Goal: Information Seeking & Learning: Learn about a topic

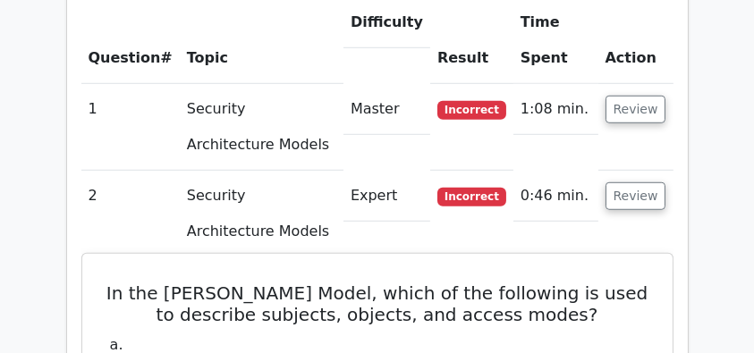
scroll to position [1335, 0]
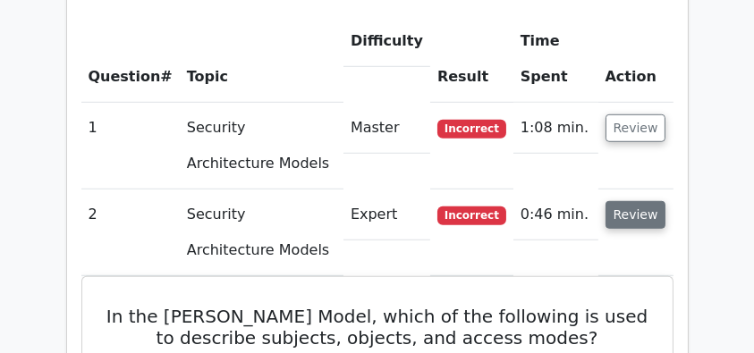
click at [640, 201] on button "Review" at bounding box center [636, 215] width 61 height 28
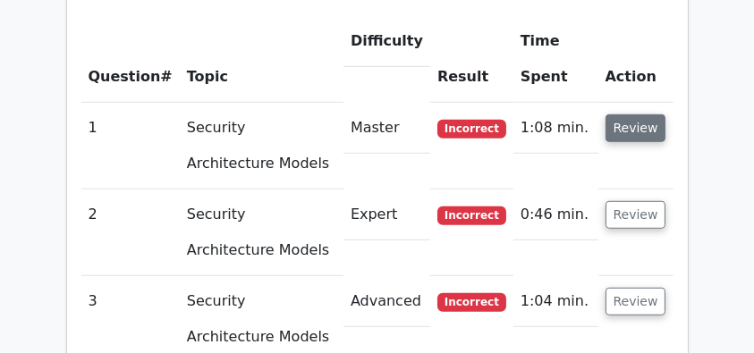
click at [646, 114] on button "Review" at bounding box center [636, 128] width 61 height 28
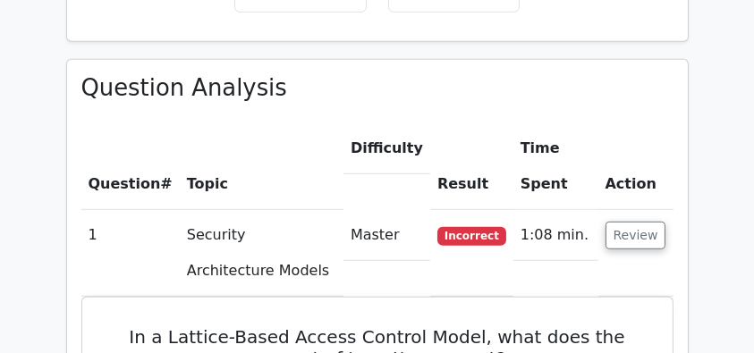
scroll to position [1216, 0]
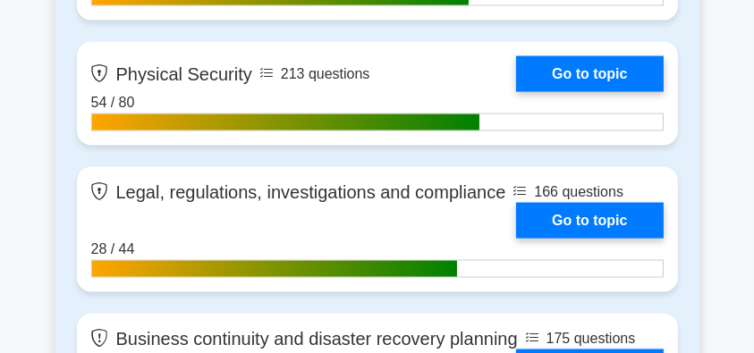
scroll to position [2926, 0]
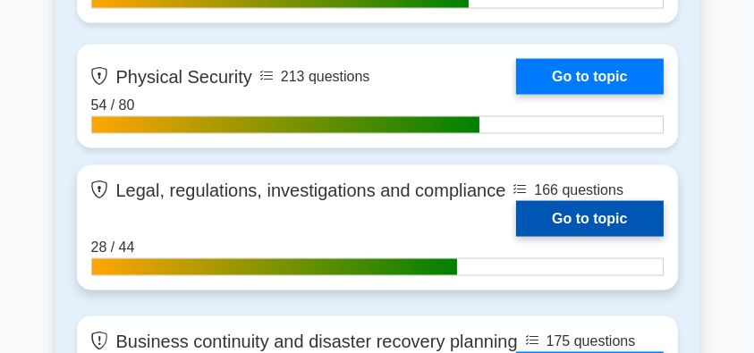
click at [516, 201] on link "Go to topic" at bounding box center [589, 219] width 147 height 36
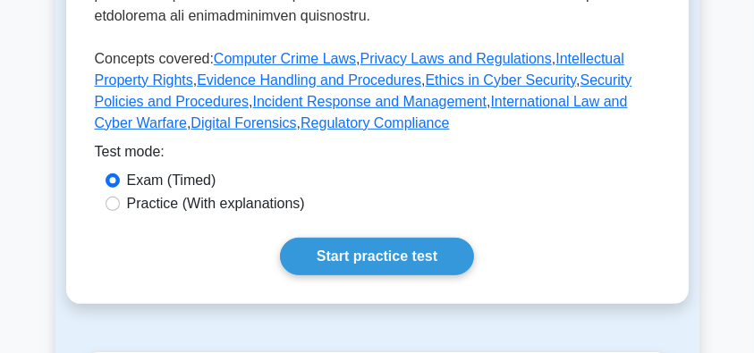
scroll to position [1013, 0]
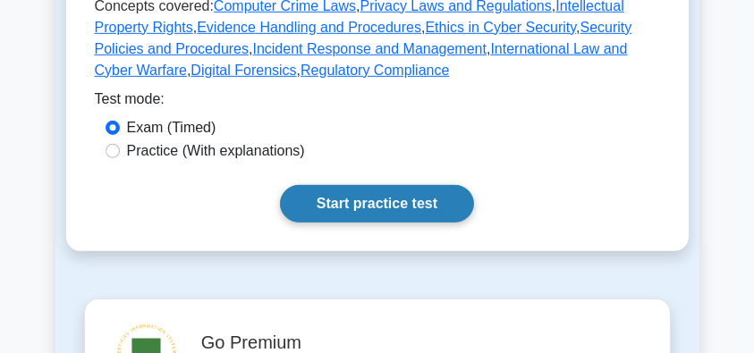
click at [435, 189] on link "Start practice test" at bounding box center [377, 204] width 194 height 38
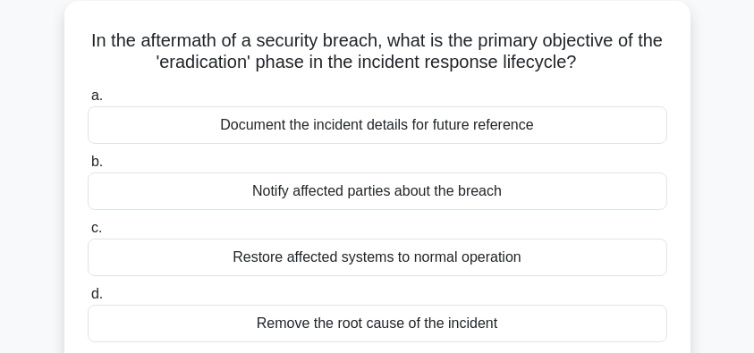
scroll to position [119, 0]
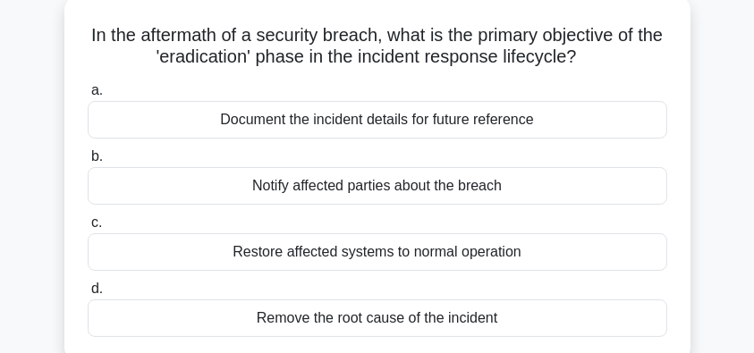
click at [465, 320] on div "Remove the root cause of the incident" at bounding box center [378, 319] width 580 height 38
click at [88, 295] on input "d. Remove the root cause of the incident" at bounding box center [88, 290] width 0 height 12
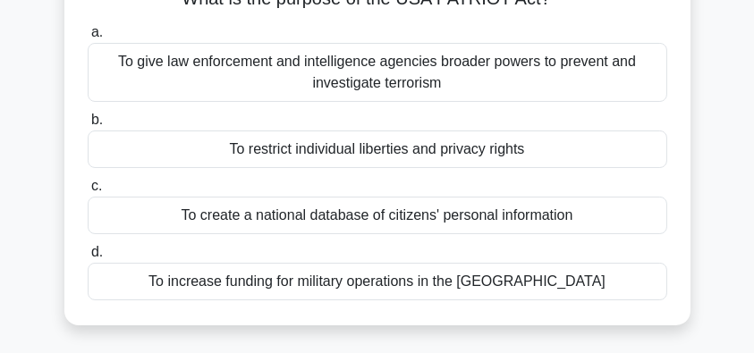
scroll to position [179, 0]
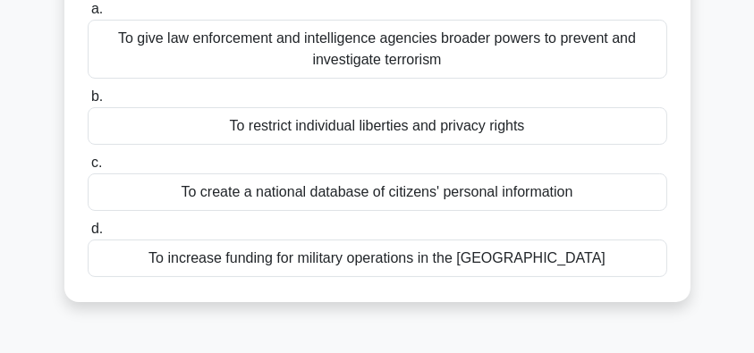
click at [529, 64] on div "To give law enforcement and intelligence agencies broader powers to prevent and…" at bounding box center [378, 49] width 580 height 59
click at [88, 15] on input "a. To give law enforcement and intelligence agencies broader powers to prevent …" at bounding box center [88, 10] width 0 height 12
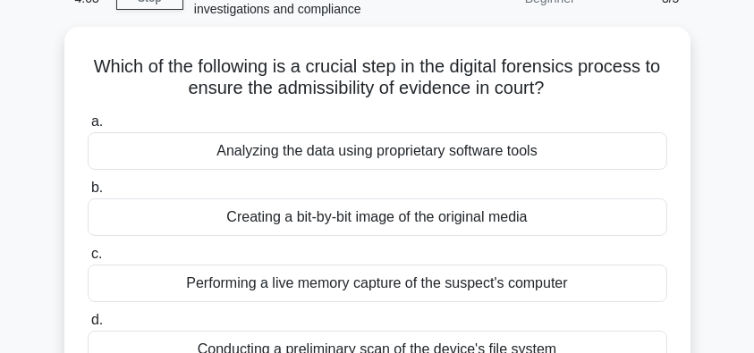
scroll to position [119, 0]
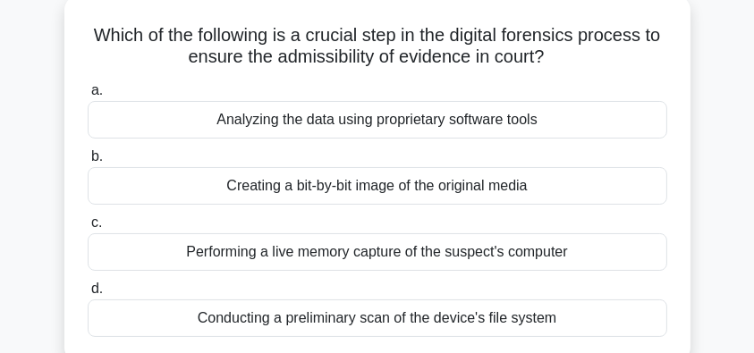
click at [582, 194] on div "Creating a bit-by-bit image of the original media" at bounding box center [378, 186] width 580 height 38
click at [88, 163] on input "b. Creating a bit-by-bit image of the original media" at bounding box center [88, 157] width 0 height 12
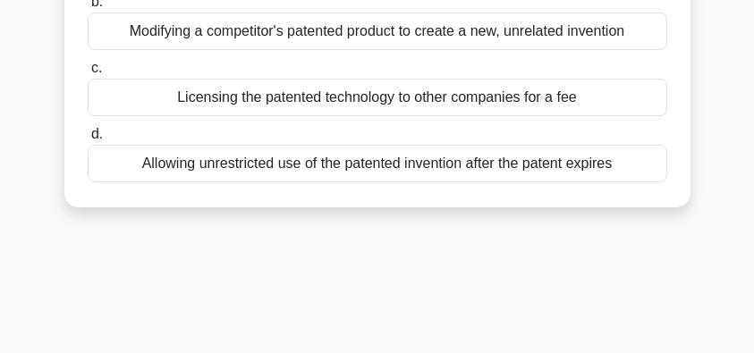
scroll to position [298, 0]
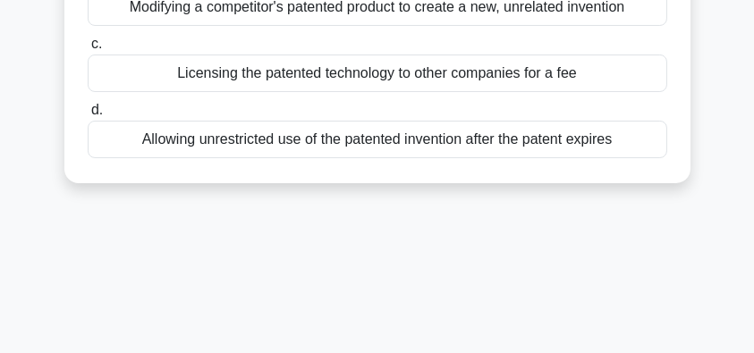
click at [556, 149] on div "Allowing unrestricted use of the patented invention after the patent expires" at bounding box center [378, 140] width 580 height 38
click at [88, 116] on input "d. Allowing unrestricted use of the patented invention after the patent expires" at bounding box center [88, 111] width 0 height 12
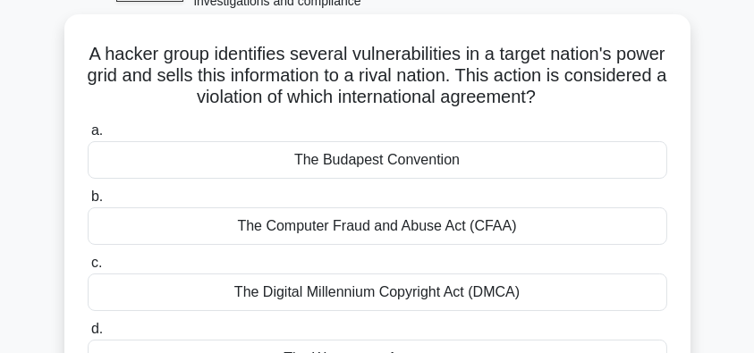
scroll to position [119, 0]
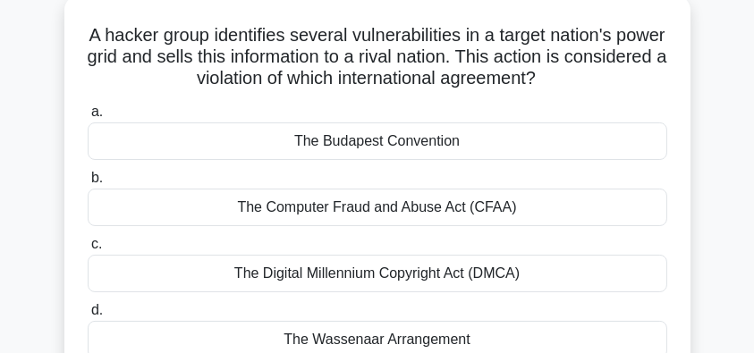
click at [549, 211] on div "The Computer Fraud and Abuse Act (CFAA)" at bounding box center [378, 208] width 580 height 38
click at [88, 184] on input "b. The Computer Fraud and Abuse Act (CFAA)" at bounding box center [88, 179] width 0 height 12
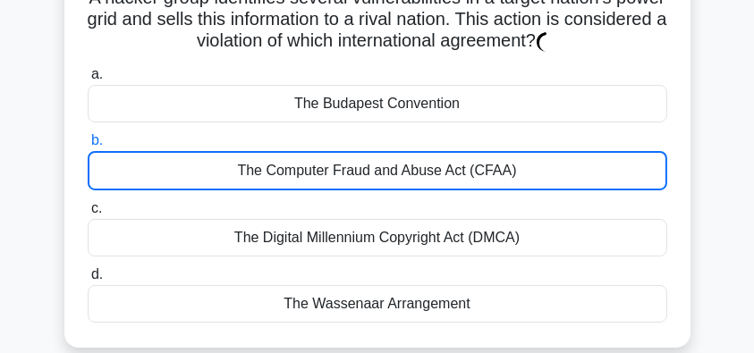
scroll to position [238, 0]
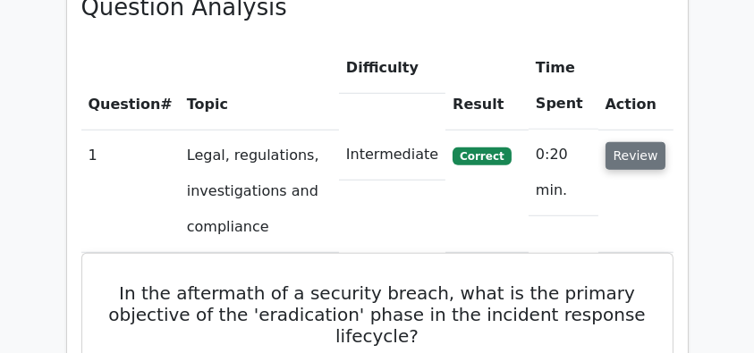
click at [650, 142] on button "Review" at bounding box center [636, 156] width 61 height 28
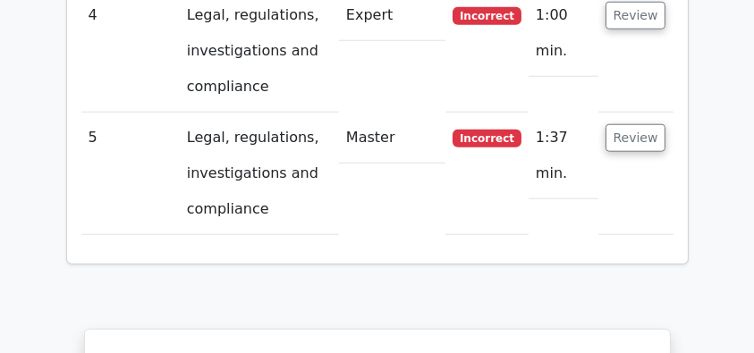
scroll to position [1848, 0]
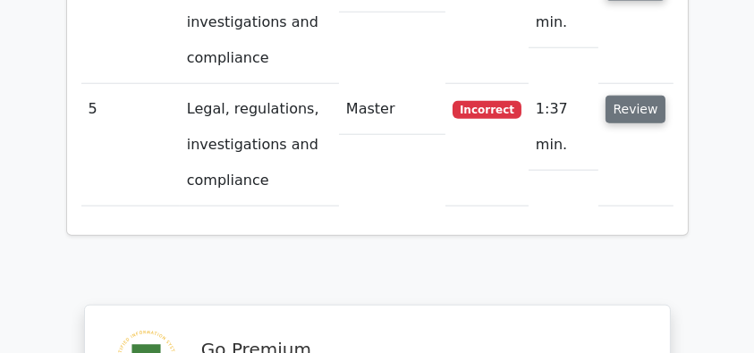
click at [648, 96] on button "Review" at bounding box center [636, 110] width 61 height 28
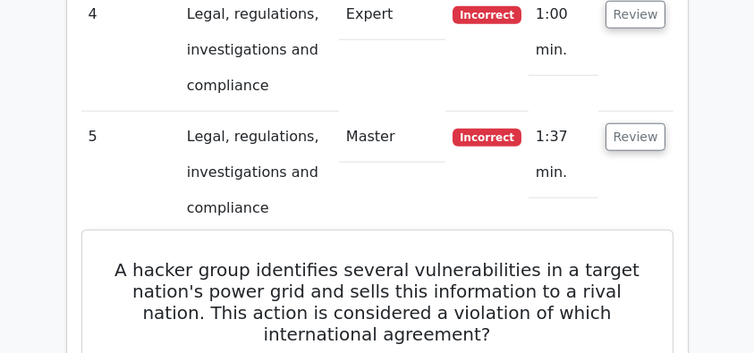
scroll to position [1729, 0]
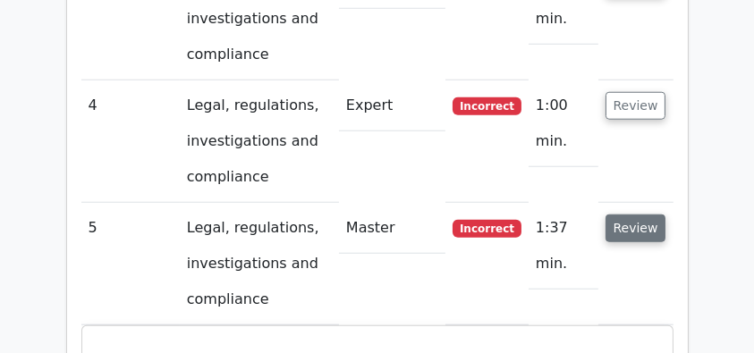
click at [634, 215] on button "Review" at bounding box center [636, 229] width 61 height 28
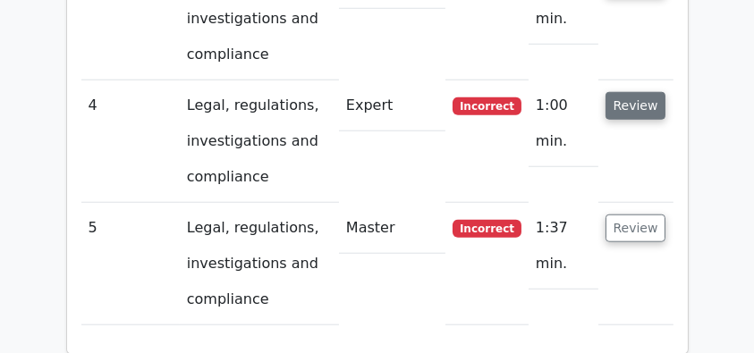
click at [644, 92] on button "Review" at bounding box center [636, 106] width 61 height 28
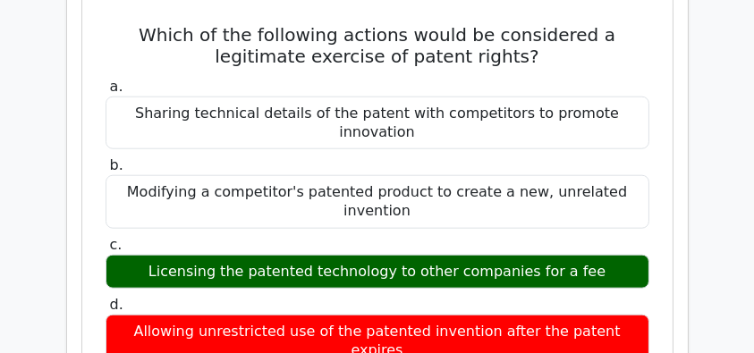
scroll to position [1908, 0]
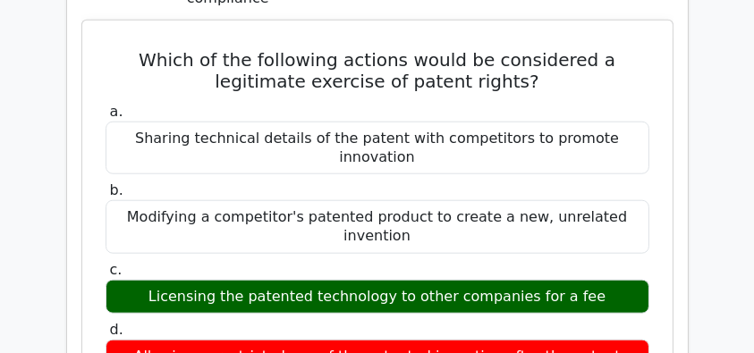
drag, startPoint x: 123, startPoint y: 9, endPoint x: 661, endPoint y: 314, distance: 618.8
copy div "Which of the following actions would be considered a legitimate exercise of pat…"
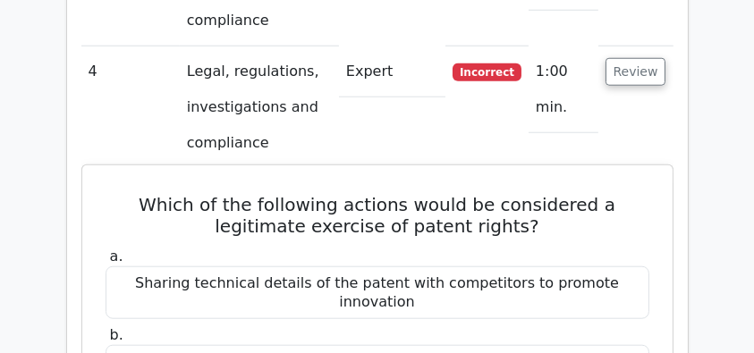
scroll to position [1729, 0]
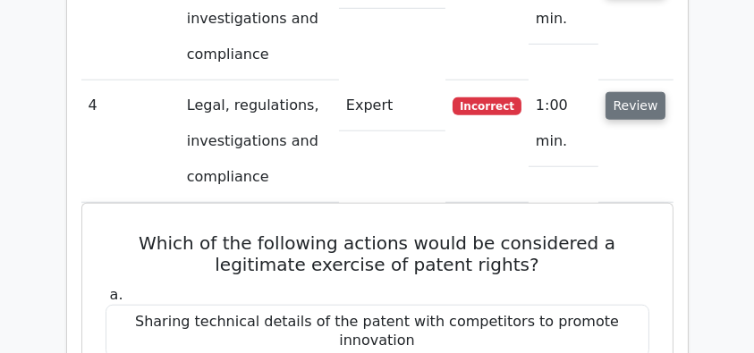
click at [650, 92] on button "Review" at bounding box center [636, 106] width 61 height 28
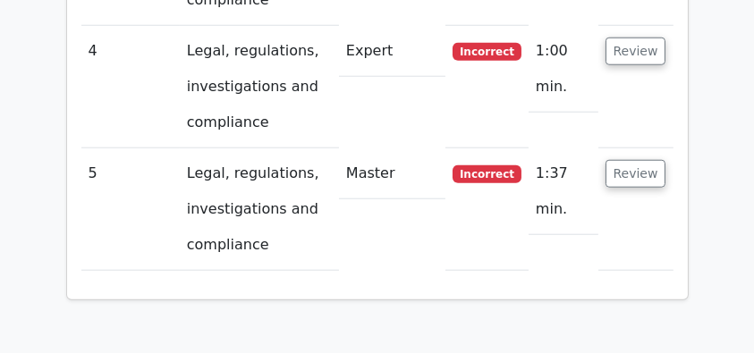
scroll to position [1789, 0]
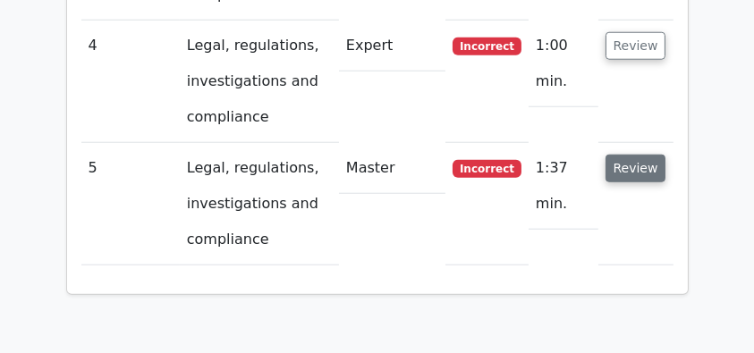
click at [638, 155] on button "Review" at bounding box center [636, 169] width 61 height 28
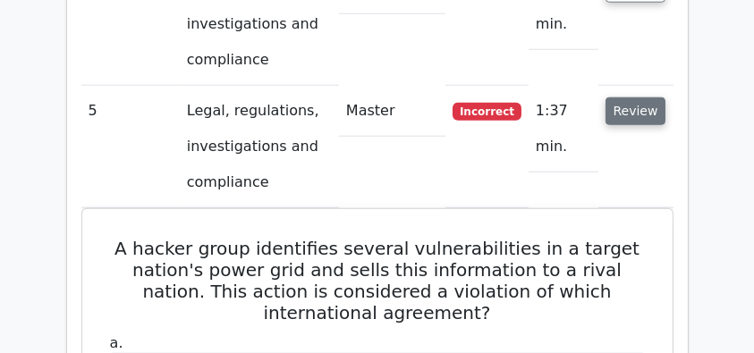
scroll to position [2027, 0]
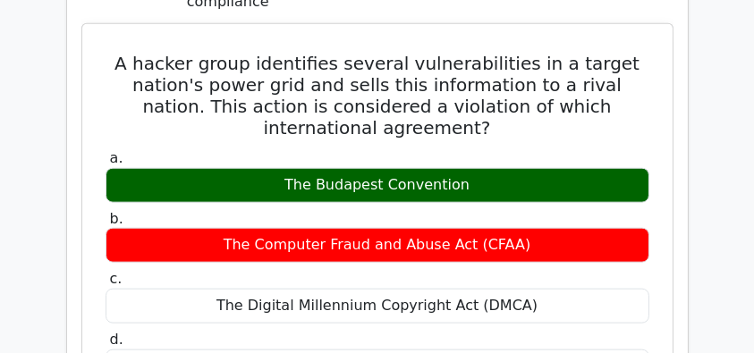
drag, startPoint x: 112, startPoint y: 20, endPoint x: 535, endPoint y: 327, distance: 523.1
click at [535, 327] on div "A hacker group identifies several vulnerabilities in a target nation's power gr…" at bounding box center [377, 339] width 576 height 616
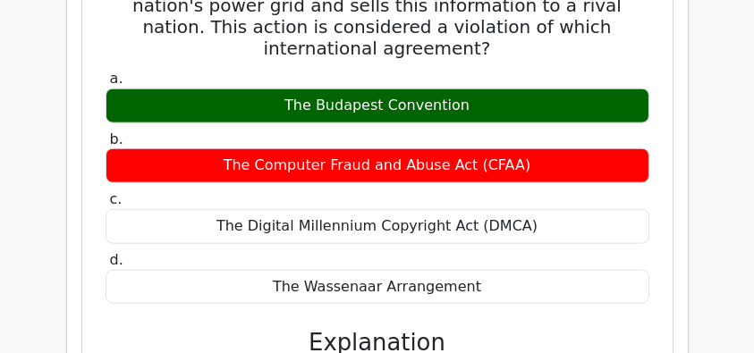
scroll to position [2206, 0]
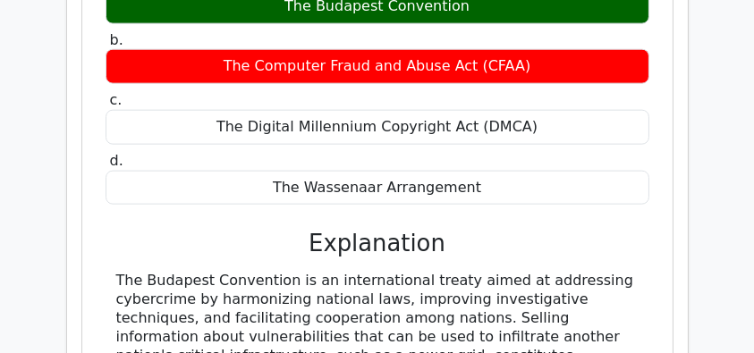
copy div "A hacker group identifies several vulnerabilities in a target nation's power gr…"
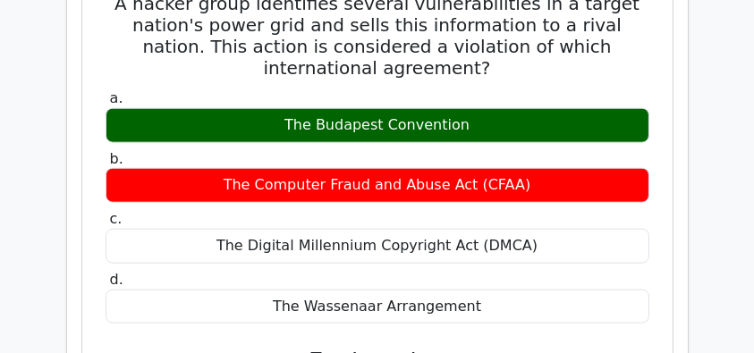
scroll to position [1968, 0]
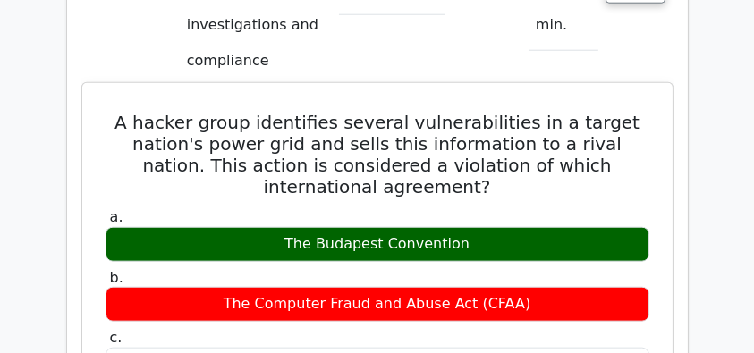
click at [128, 112] on h5 "A hacker group identifies several vulnerabilities in a target nation's power gr…" at bounding box center [377, 155] width 547 height 86
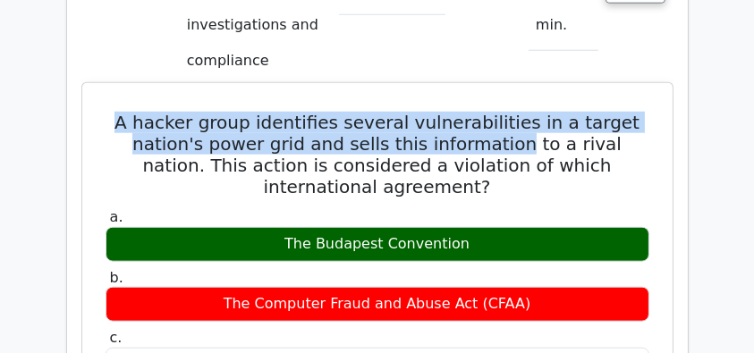
drag, startPoint x: 99, startPoint y: 73, endPoint x: 495, endPoint y: 102, distance: 396.4
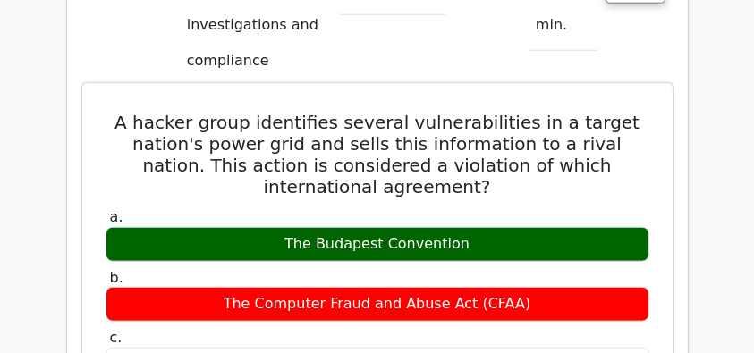
click at [481, 152] on h5 "A hacker group identifies several vulnerabilities in a target nation's power gr…" at bounding box center [377, 155] width 547 height 86
drag, startPoint x: 475, startPoint y: 199, endPoint x: 262, endPoint y: 207, distance: 213.0
click at [262, 227] on div "The Budapest Convention" at bounding box center [378, 244] width 544 height 35
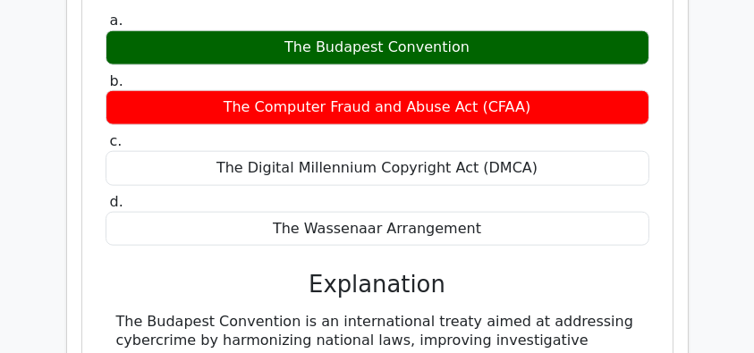
scroll to position [2147, 0]
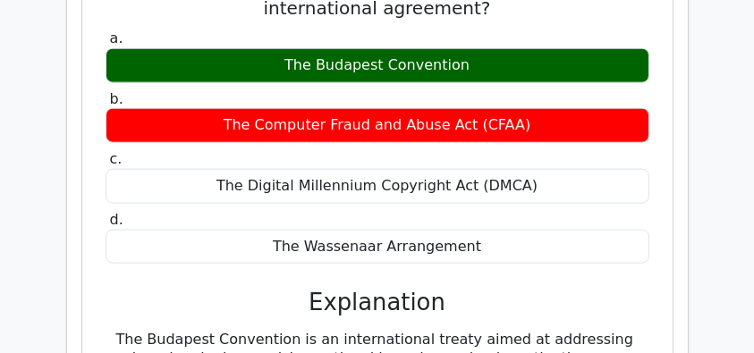
click at [367, 48] on div "The Budapest Convention" at bounding box center [378, 65] width 544 height 35
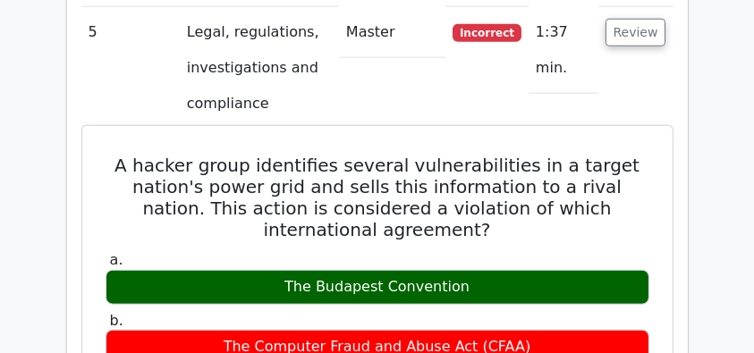
scroll to position [1908, 0]
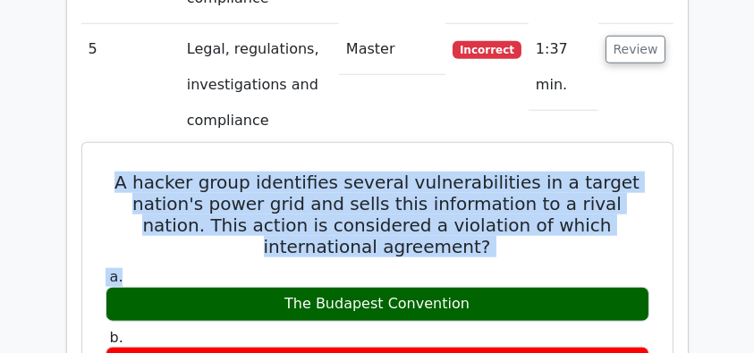
drag, startPoint x: 119, startPoint y: 138, endPoint x: 433, endPoint y: 231, distance: 327.4
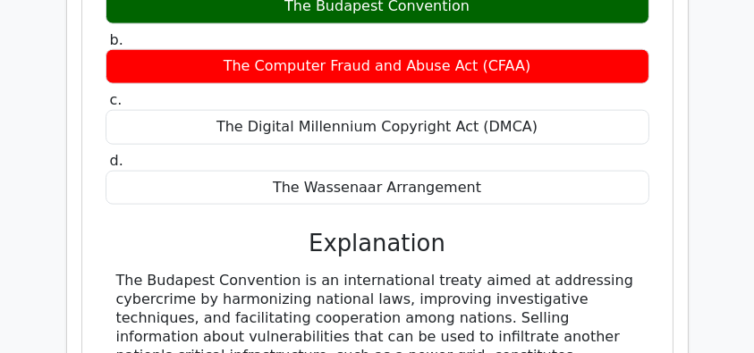
scroll to position [2384, 0]
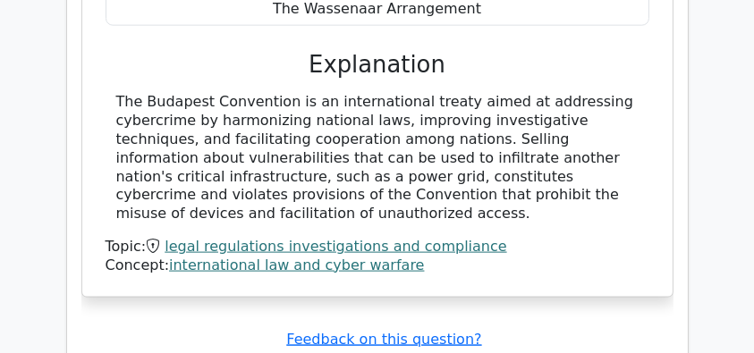
click at [394, 166] on div "The Budapest Convention is an international treaty aimed at addressing cybercri…" at bounding box center [377, 158] width 522 height 131
copy div "A hacker group identifies several vulnerabilities in a target nation's power gr…"
click at [250, 93] on div "The Budapest Convention is an international treaty aimed at addressing cybercri…" at bounding box center [377, 158] width 522 height 131
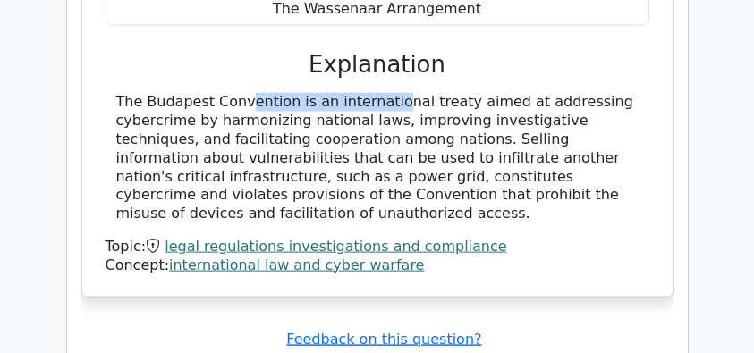
drag, startPoint x: 290, startPoint y: 57, endPoint x: 118, endPoint y: 62, distance: 171.8
click at [118, 93] on div "The Budapest Convention is an international treaty aimed at addressing cybercri…" at bounding box center [377, 158] width 522 height 131
copy div "The Budapest Convention"
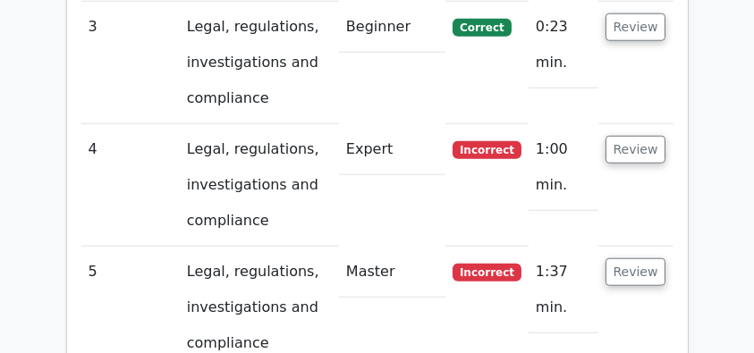
scroll to position [1729, 0]
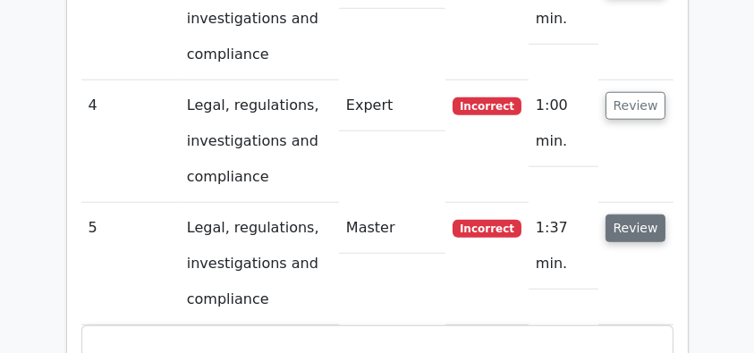
click at [636, 215] on button "Review" at bounding box center [636, 229] width 61 height 28
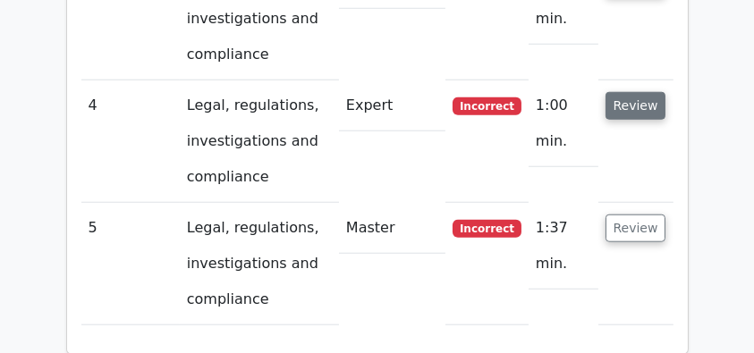
click at [634, 92] on button "Review" at bounding box center [636, 106] width 61 height 28
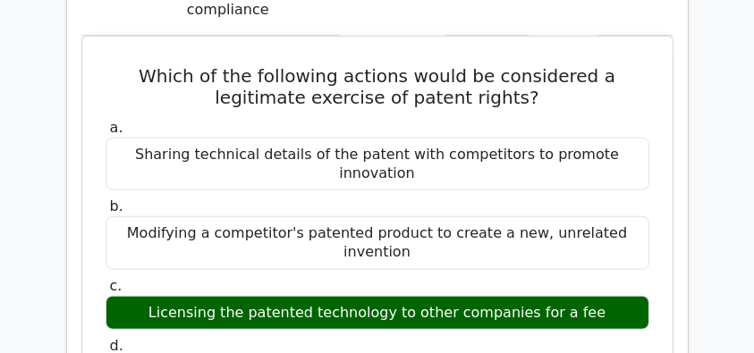
scroll to position [1908, 0]
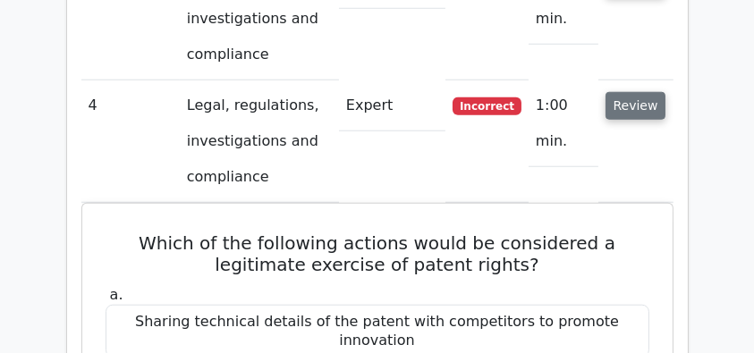
click at [634, 92] on button "Review" at bounding box center [636, 106] width 61 height 28
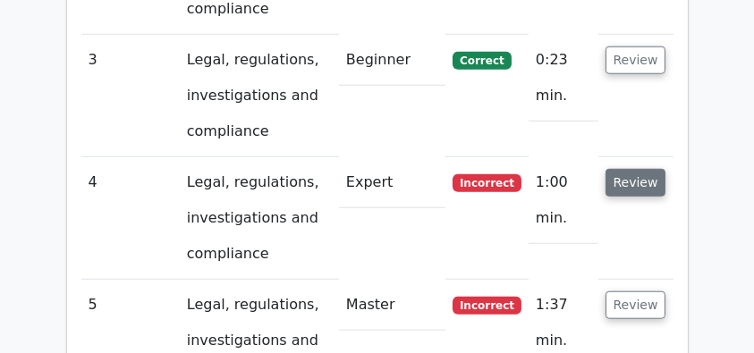
scroll to position [1550, 0]
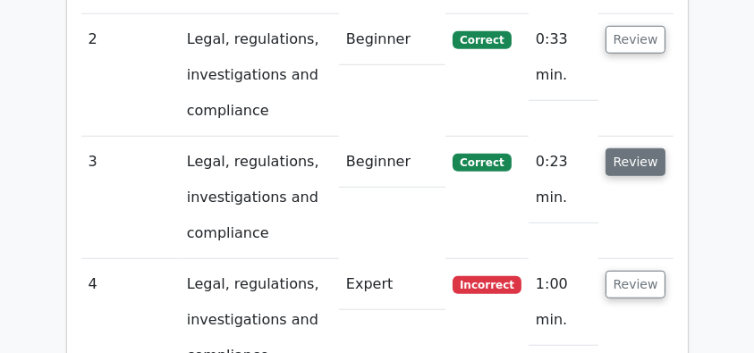
click at [634, 148] on button "Review" at bounding box center [636, 162] width 61 height 28
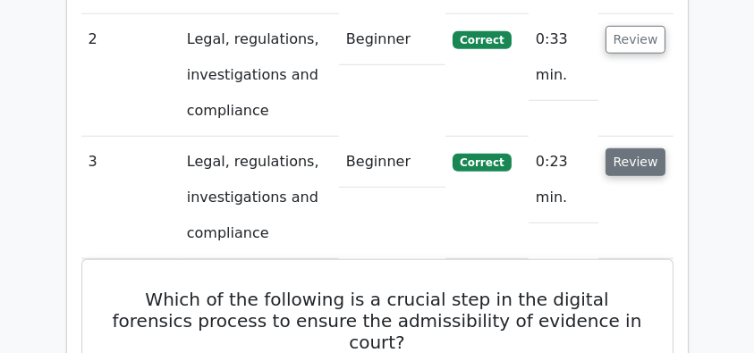
click at [633, 148] on button "Review" at bounding box center [636, 162] width 61 height 28
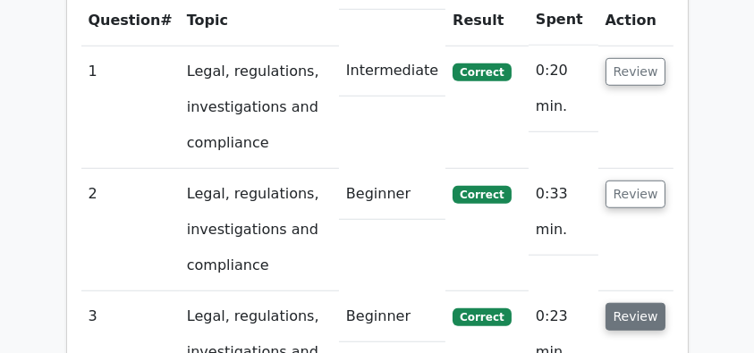
scroll to position [1371, 0]
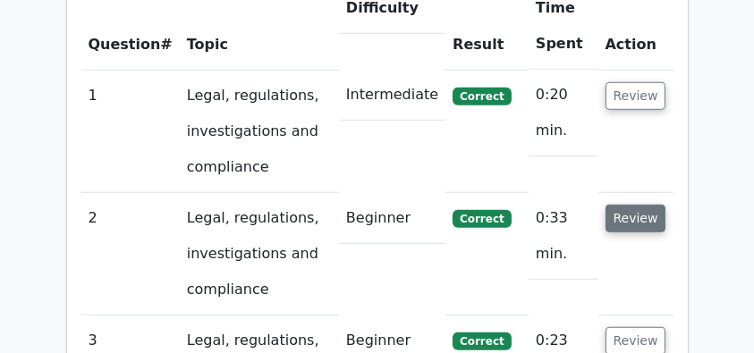
click at [634, 205] on button "Review" at bounding box center [636, 219] width 61 height 28
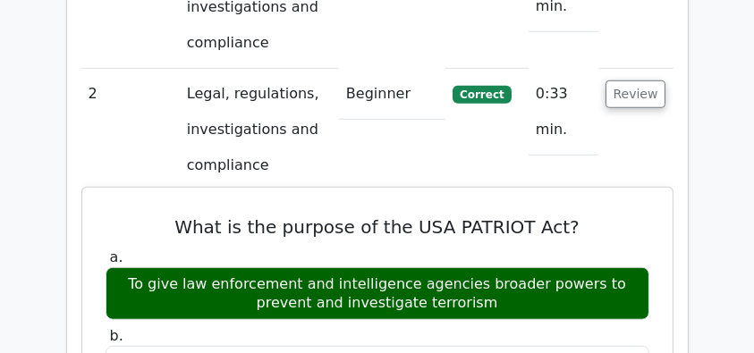
scroll to position [1490, 0]
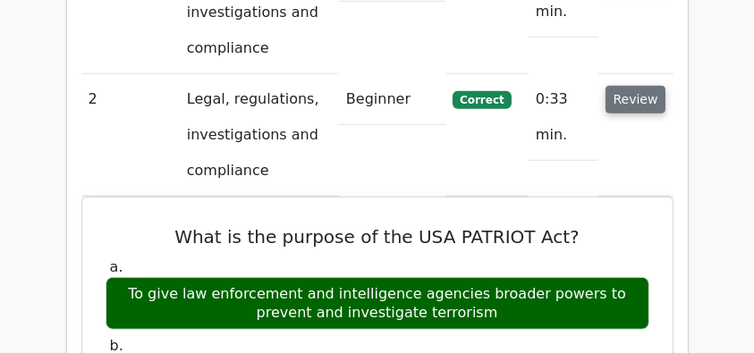
click at [633, 86] on button "Review" at bounding box center [636, 100] width 61 height 28
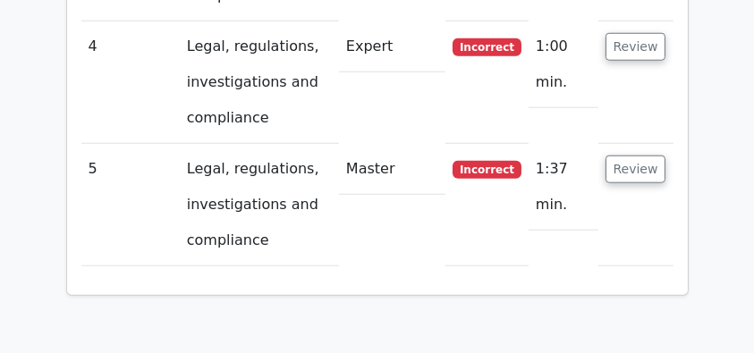
scroll to position [1789, 0]
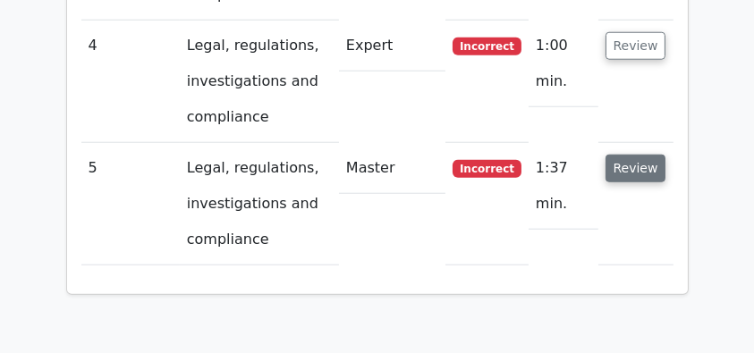
click at [645, 155] on button "Review" at bounding box center [636, 169] width 61 height 28
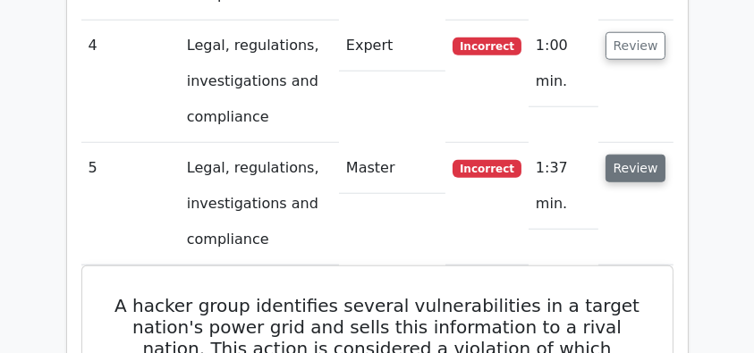
click at [638, 155] on button "Review" at bounding box center [636, 169] width 61 height 28
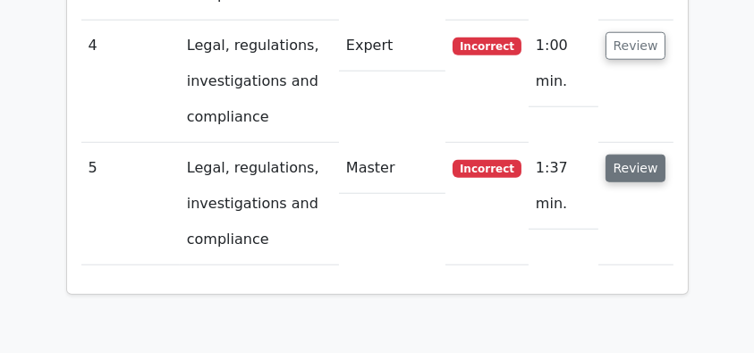
click at [637, 155] on button "Review" at bounding box center [636, 169] width 61 height 28
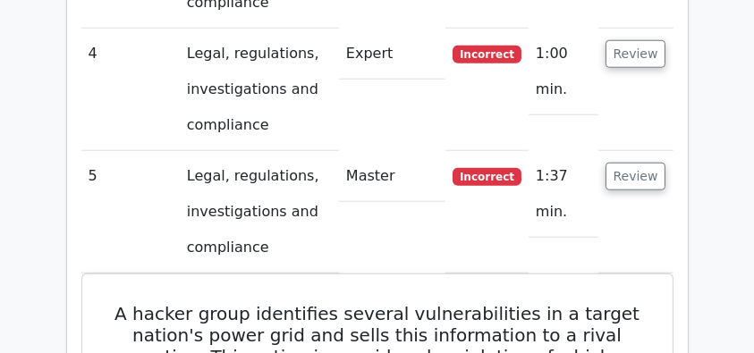
scroll to position [1729, 0]
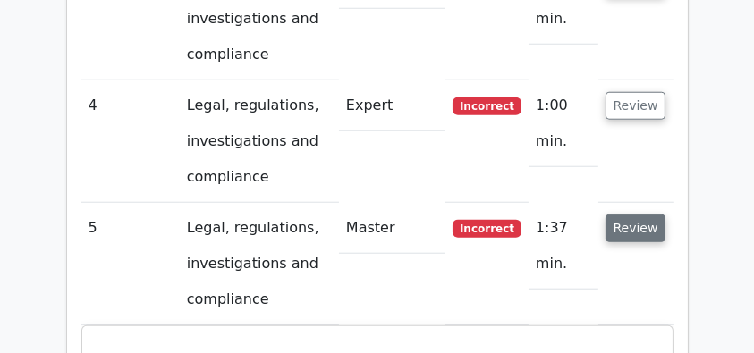
click at [634, 215] on button "Review" at bounding box center [636, 229] width 61 height 28
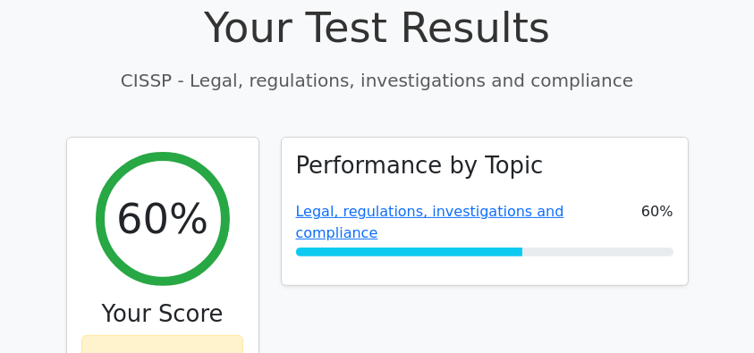
scroll to position [596, 0]
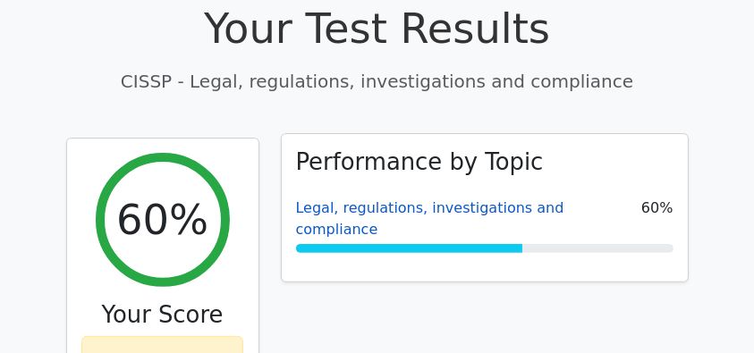
click at [399, 199] on link "Legal, regulations, investigations and compliance" at bounding box center [430, 218] width 268 height 38
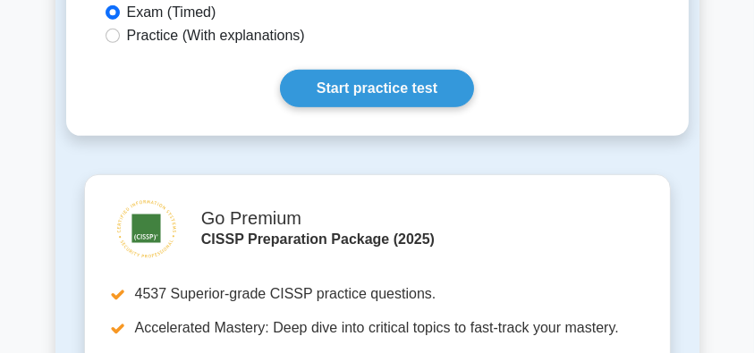
scroll to position [1132, 0]
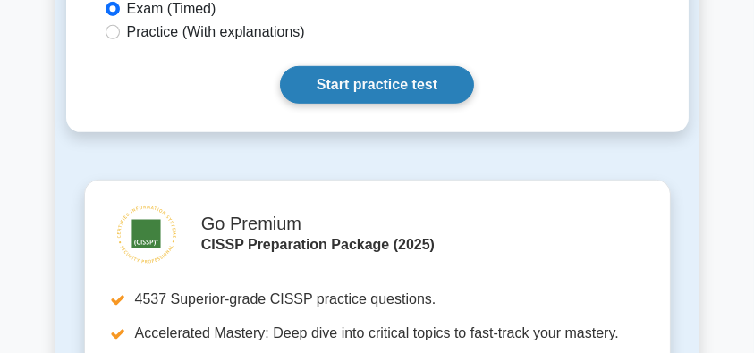
click at [405, 74] on link "Start practice test" at bounding box center [377, 85] width 194 height 38
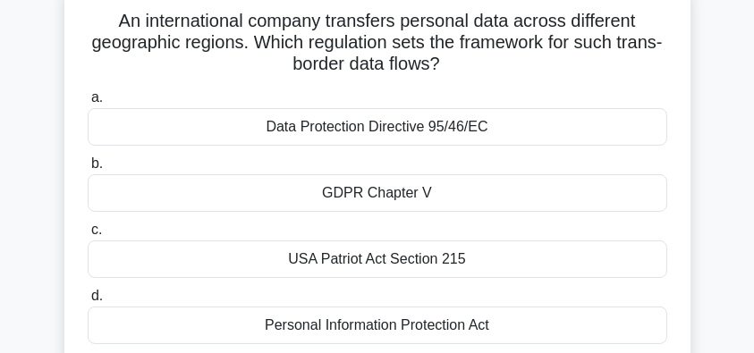
scroll to position [119, 0]
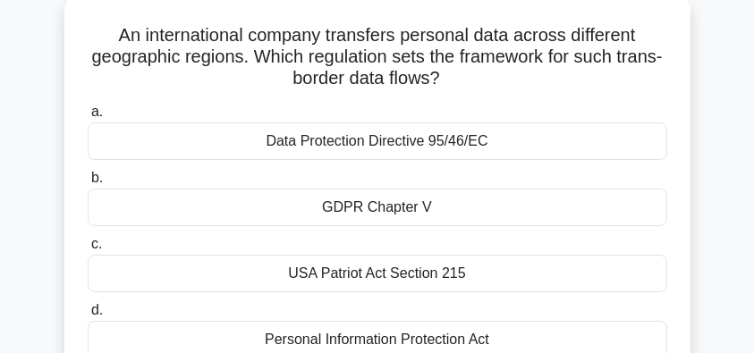
click at [436, 211] on div "GDPR Chapter V" at bounding box center [378, 208] width 580 height 38
click at [88, 184] on input "b. GDPR Chapter V" at bounding box center [88, 179] width 0 height 12
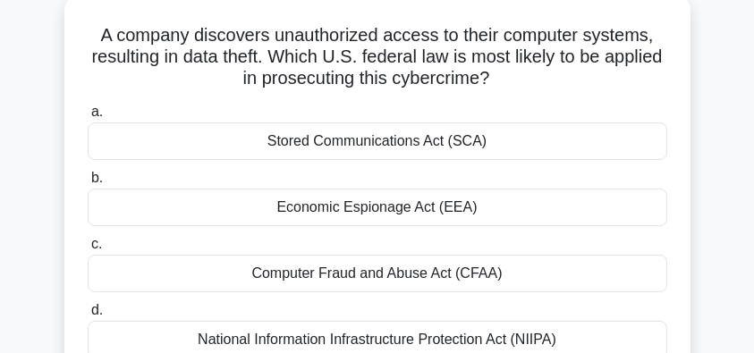
click at [537, 284] on div "Computer Fraud and Abuse Act (CFAA)" at bounding box center [378, 274] width 580 height 38
click at [88, 250] on input "c. Computer Fraud and Abuse Act (CFAA)" at bounding box center [88, 245] width 0 height 12
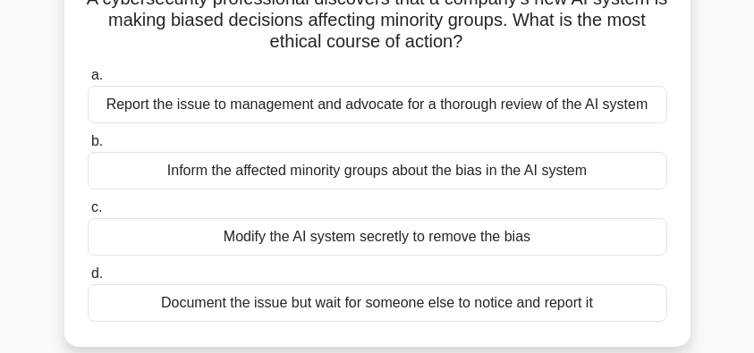
scroll to position [179, 0]
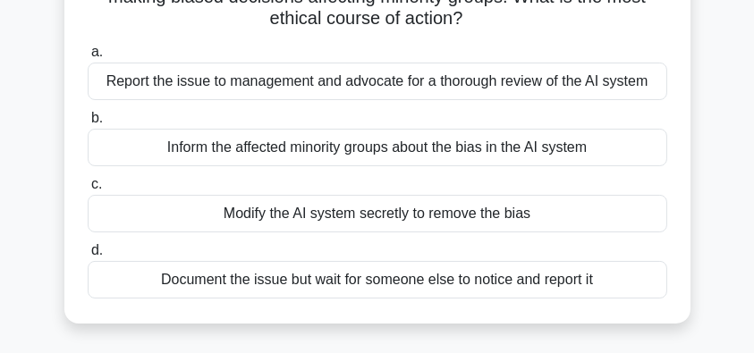
click at [605, 91] on div "Report the issue to management and advocate for a thorough review of the AI sys…" at bounding box center [378, 82] width 580 height 38
click at [88, 58] on input "a. Report the issue to management and advocate for a thorough review of the AI …" at bounding box center [88, 53] width 0 height 12
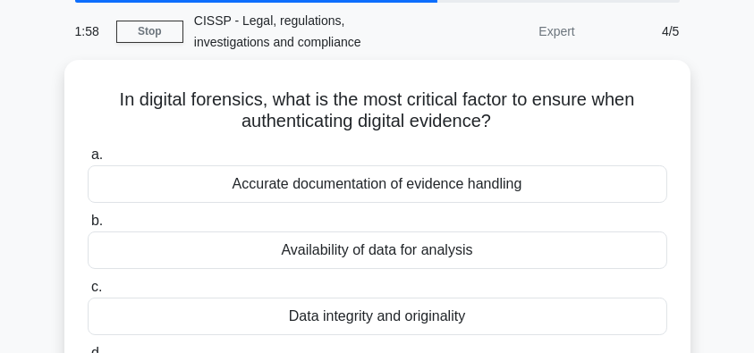
scroll to position [119, 0]
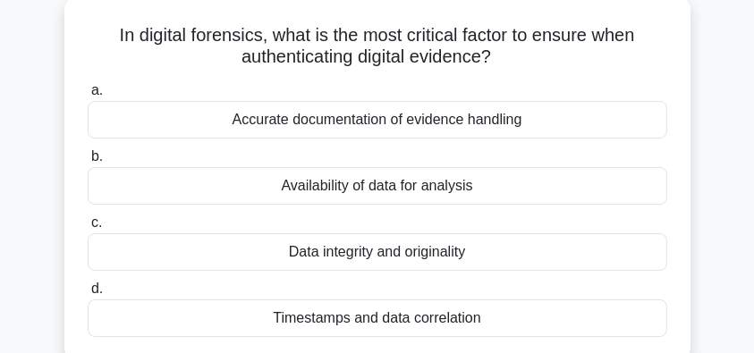
click at [512, 259] on div "Data integrity and originality" at bounding box center [378, 252] width 580 height 38
click at [88, 229] on input "c. Data integrity and originality" at bounding box center [88, 223] width 0 height 12
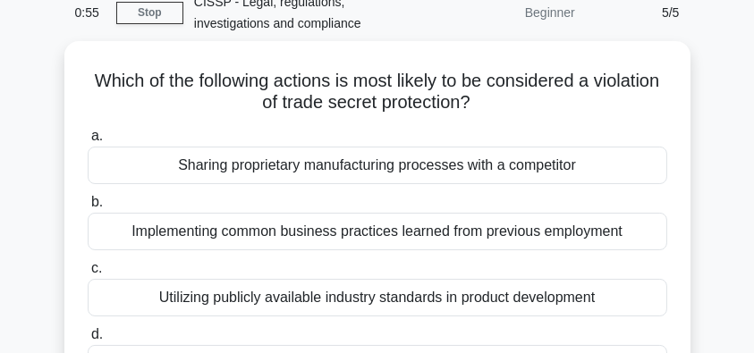
scroll to position [59, 0]
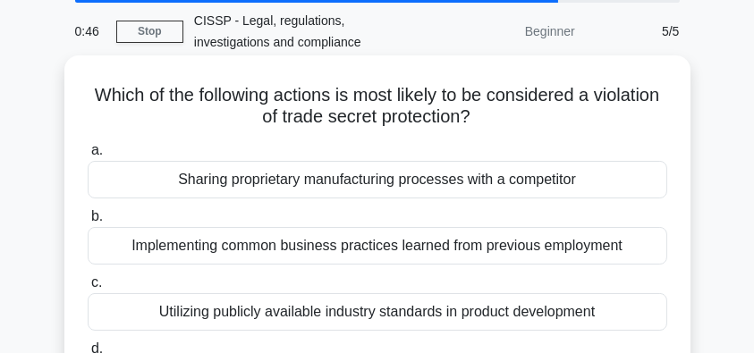
click at [512, 188] on div "Sharing proprietary manufacturing processes with a competitor" at bounding box center [378, 180] width 580 height 38
click at [88, 157] on input "a. Sharing proprietary manufacturing processes with a competitor" at bounding box center [88, 151] width 0 height 12
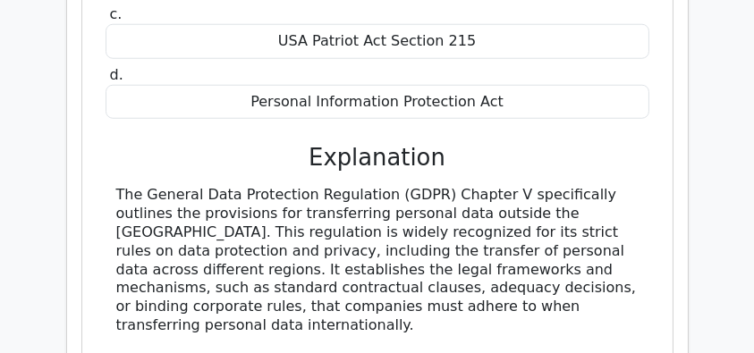
scroll to position [1848, 0]
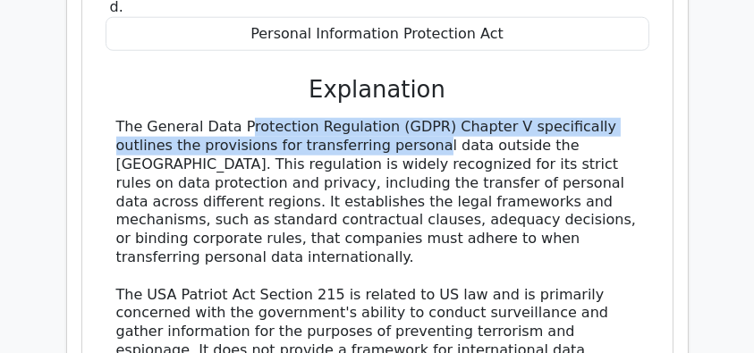
drag, startPoint x: 121, startPoint y: 84, endPoint x: 315, endPoint y: 100, distance: 194.8
click at [315, 118] on div "The General Data Protection Regulation (GDPR) Chapter V specifically outlines t…" at bounding box center [377, 341] width 522 height 446
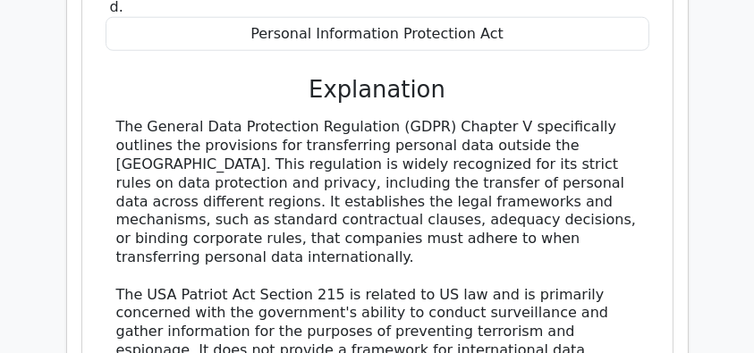
click at [238, 118] on div "The General Data Protection Regulation (GDPR) Chapter V specifically outlines t…" at bounding box center [377, 341] width 522 height 446
drag, startPoint x: 115, startPoint y: 79, endPoint x: 303, endPoint y: 212, distance: 230.3
click at [303, 212] on div "The General Data Protection Regulation (GDPR) Chapter V specifically outlines t…" at bounding box center [377, 341] width 522 height 446
copy div "The General Data Protection Regulation (GDPR) Chapter V specifically outlines t…"
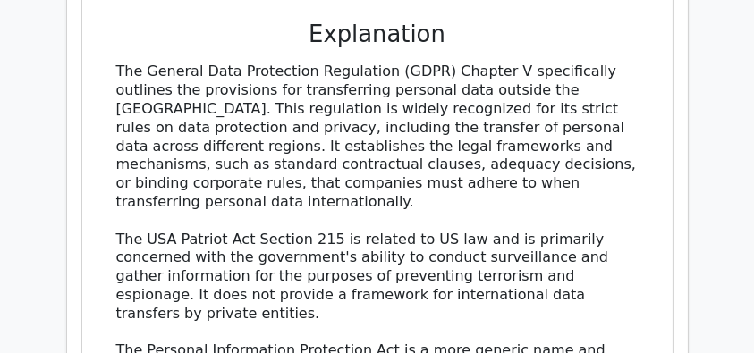
scroll to position [1968, 0]
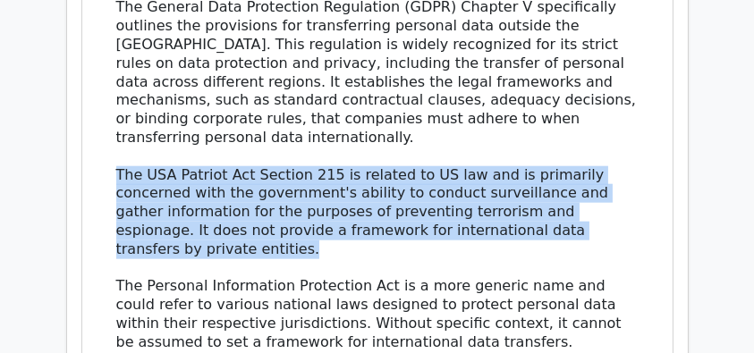
drag, startPoint x: 112, startPoint y: 127, endPoint x: 641, endPoint y: 189, distance: 533.1
click at [641, 189] on div "The General Data Protection Regulation (GDPR) Chapter V specifically outlines t…" at bounding box center [378, 221] width 544 height 446
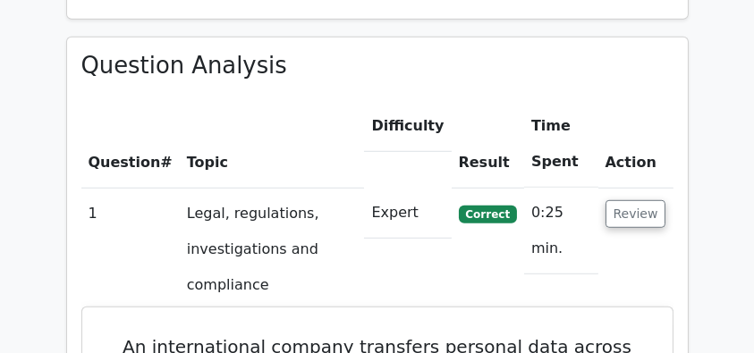
scroll to position [1252, 0]
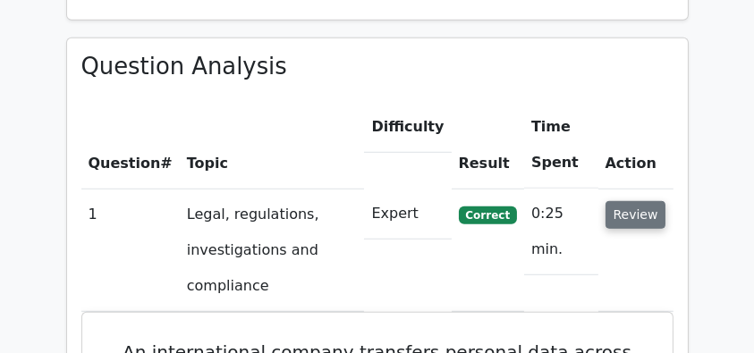
click at [634, 201] on button "Review" at bounding box center [636, 215] width 61 height 28
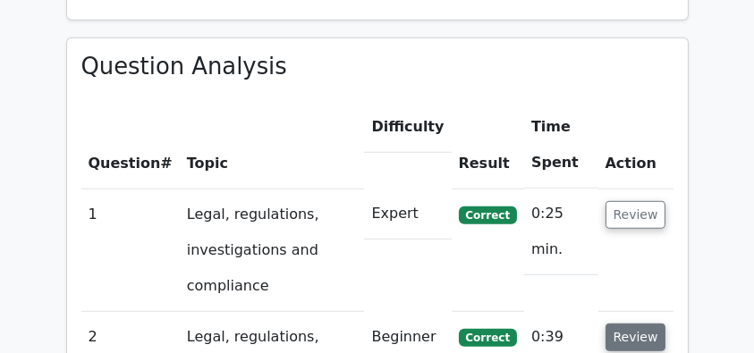
click at [623, 324] on button "Review" at bounding box center [636, 338] width 61 height 28
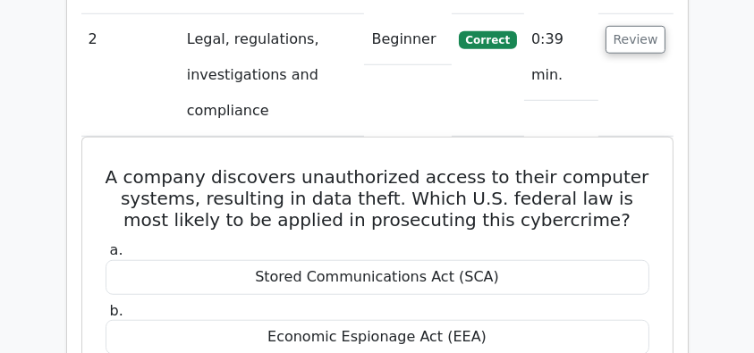
scroll to position [1610, 0]
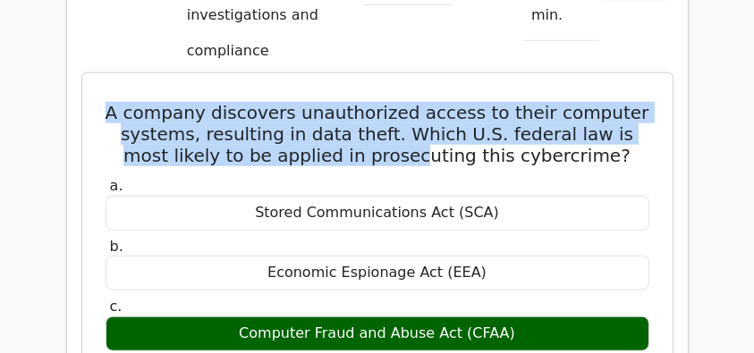
drag, startPoint x: 104, startPoint y: 65, endPoint x: 411, endPoint y: 118, distance: 311.3
click at [411, 118] on h5 "A company discovers unauthorized access to their computer systems, resulting in…" at bounding box center [377, 134] width 547 height 64
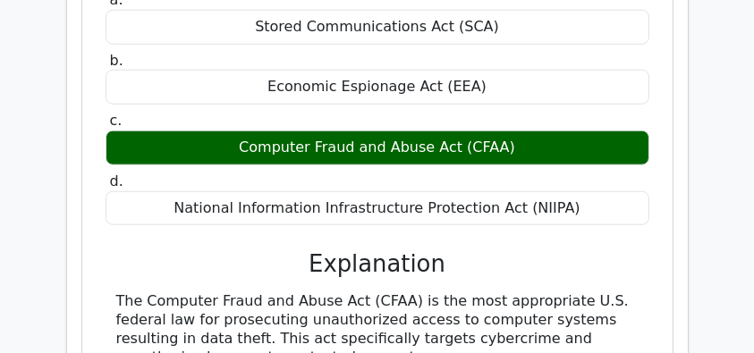
scroll to position [1908, 0]
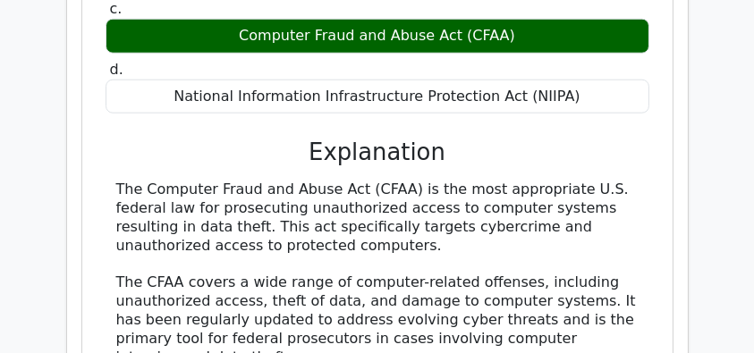
drag, startPoint x: 439, startPoint y: 206, endPoint x: 112, endPoint y: 149, distance: 332.2
copy div "The Computer Fraud and Abuse Act (CFAA) is the most appropriate U.S. federal la…"
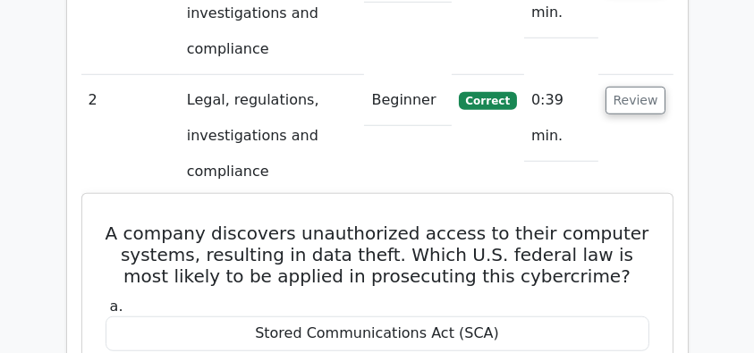
scroll to position [1431, 0]
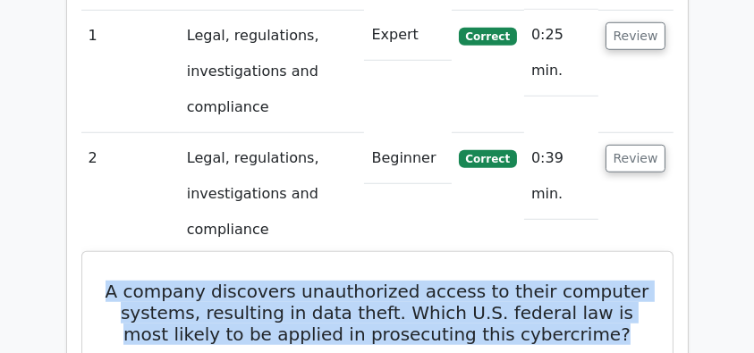
drag, startPoint x: 607, startPoint y: 287, endPoint x: 118, endPoint y: 249, distance: 490.7
click at [118, 281] on h5 "A company discovers unauthorized access to their computer systems, resulting in…" at bounding box center [377, 313] width 547 height 64
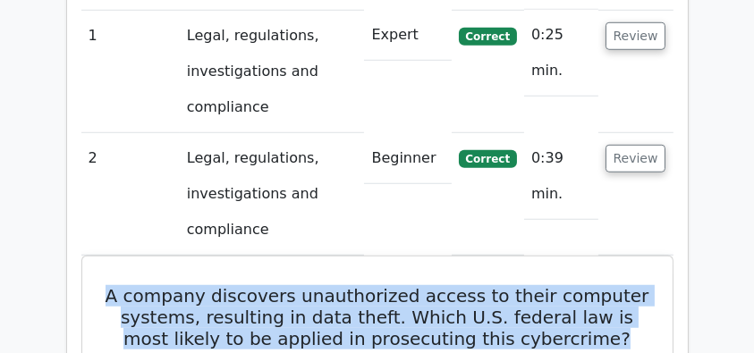
copy h5 "A company discovers unauthorized access to their computer systems, resulting in…"
click at [619, 145] on button "Review" at bounding box center [636, 159] width 61 height 28
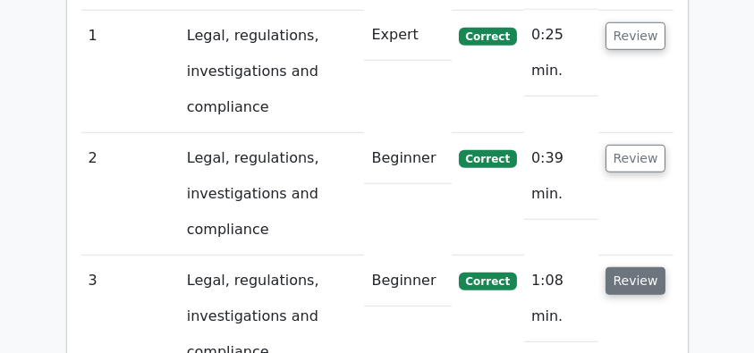
click at [634, 267] on button "Review" at bounding box center [636, 281] width 61 height 28
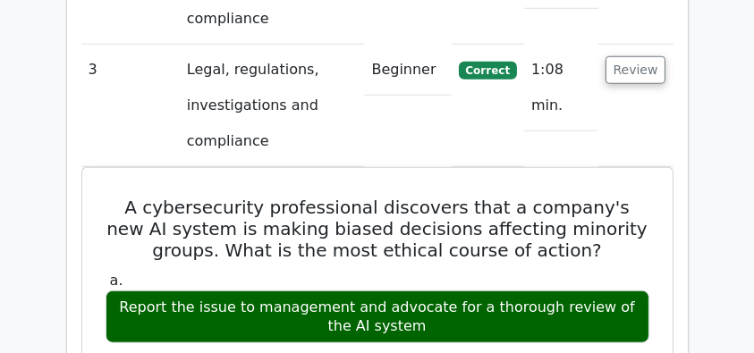
scroll to position [1669, 0]
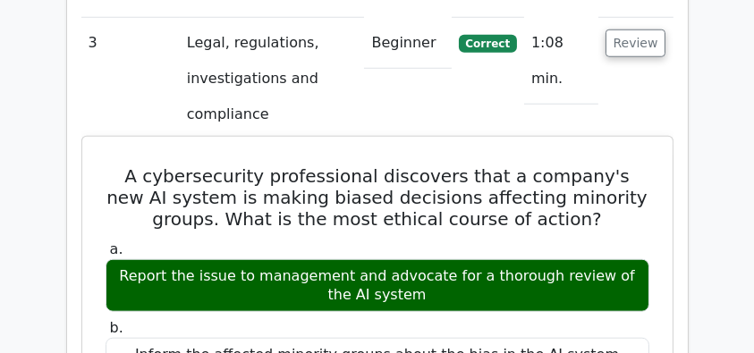
drag, startPoint x: 97, startPoint y: 123, endPoint x: 548, endPoint y: 250, distance: 468.6
copy div "A cybersecurity professional discovers that a company's new AI system is making…"
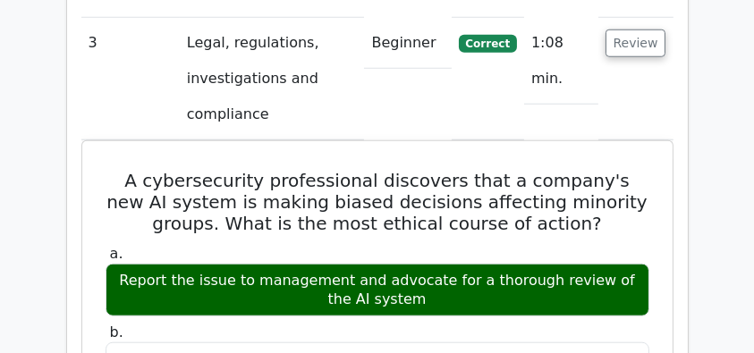
scroll to position [1610, 0]
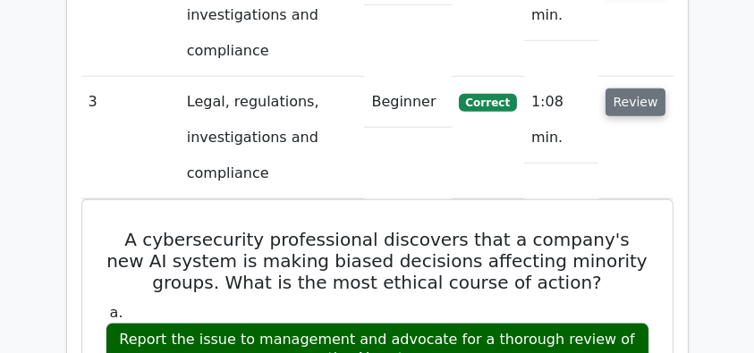
click at [645, 89] on button "Review" at bounding box center [636, 103] width 61 height 28
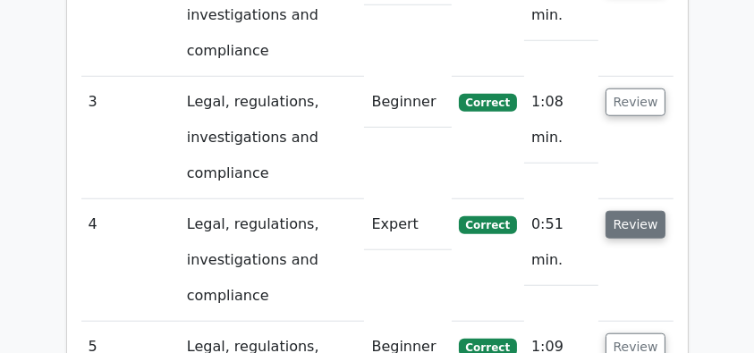
click at [635, 211] on button "Review" at bounding box center [636, 225] width 61 height 28
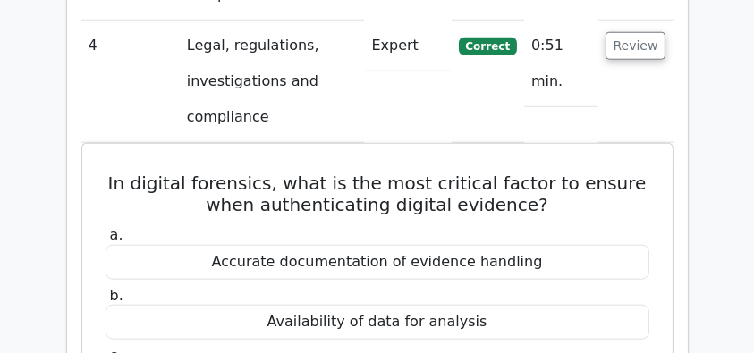
scroll to position [1848, 0]
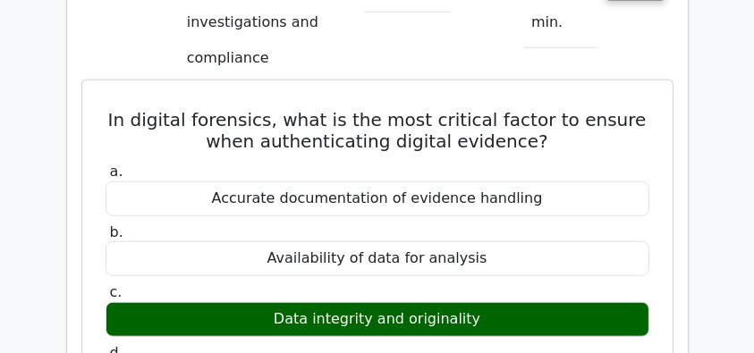
drag, startPoint x: 115, startPoint y: 70, endPoint x: 494, endPoint y: 278, distance: 431.9
copy div "In digital forensics, what is the most critical factor to ensure when authentic…"
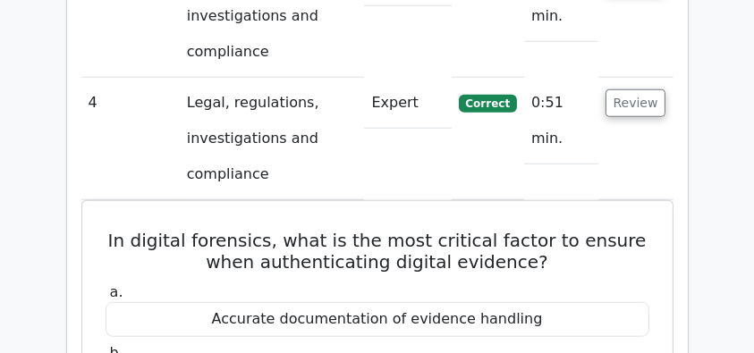
scroll to position [1729, 0]
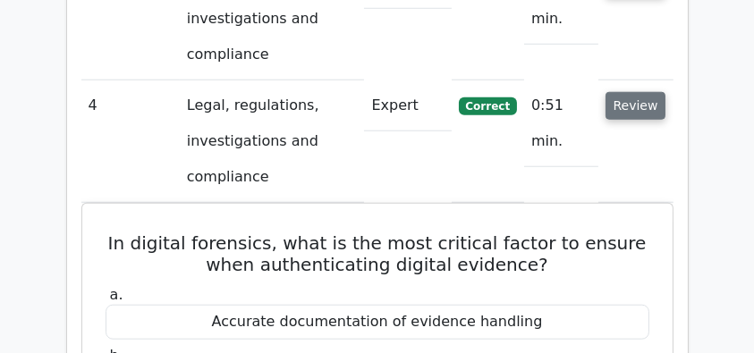
click at [639, 92] on button "Review" at bounding box center [636, 106] width 61 height 28
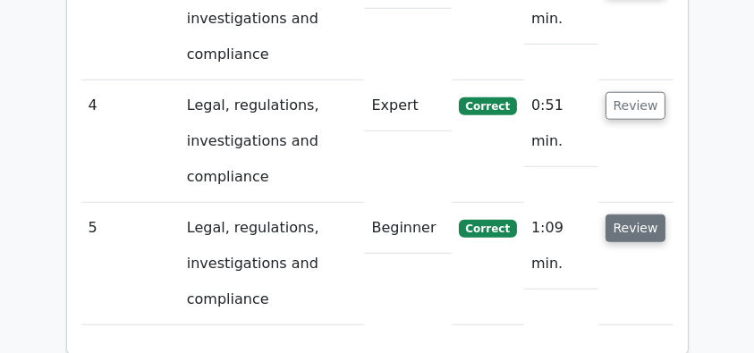
click at [634, 215] on button "Review" at bounding box center [636, 229] width 61 height 28
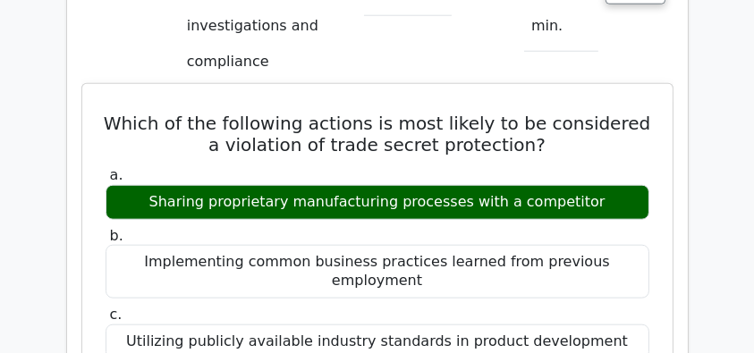
scroll to position [1968, 0]
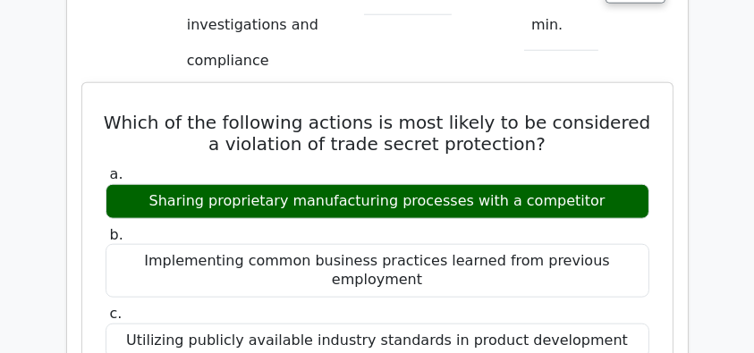
drag, startPoint x: 89, startPoint y: 84, endPoint x: 612, endPoint y: 162, distance: 529.0
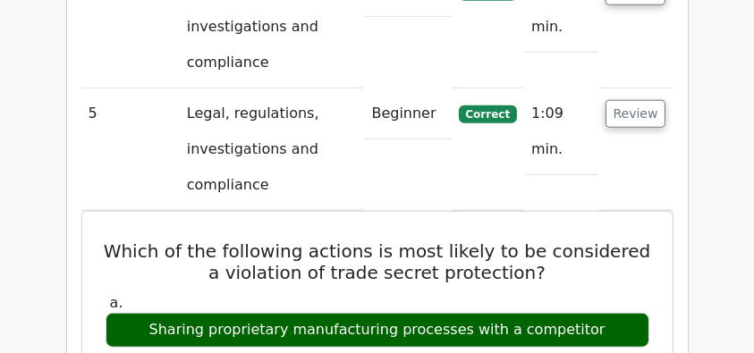
scroll to position [1669, 0]
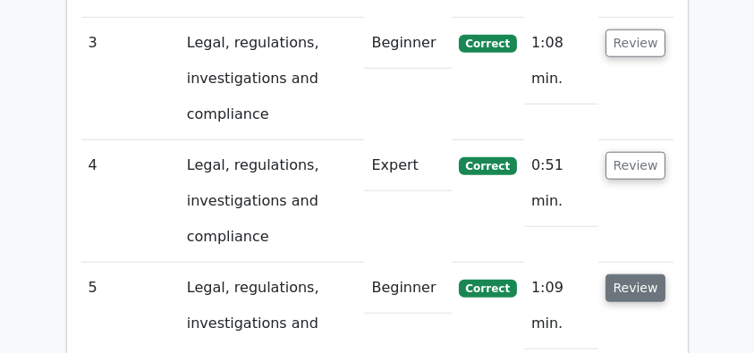
click at [629, 275] on button "Review" at bounding box center [636, 289] width 61 height 28
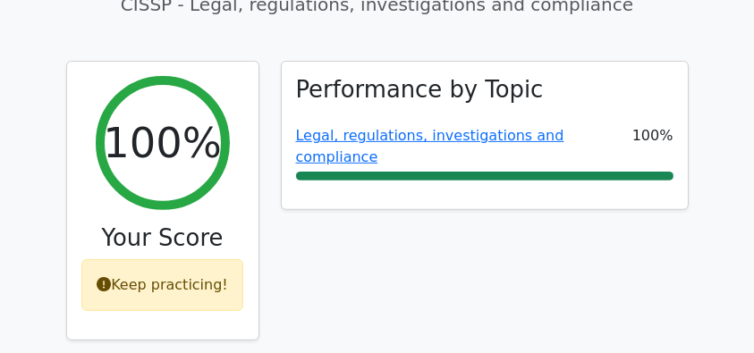
scroll to position [596, 0]
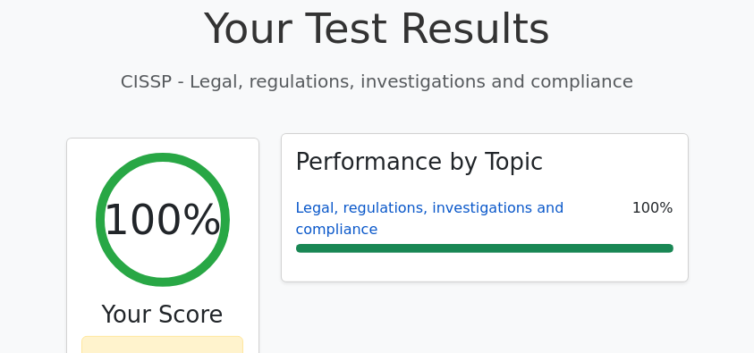
click at [384, 199] on link "Legal, regulations, investigations and compliance" at bounding box center [430, 218] width 268 height 38
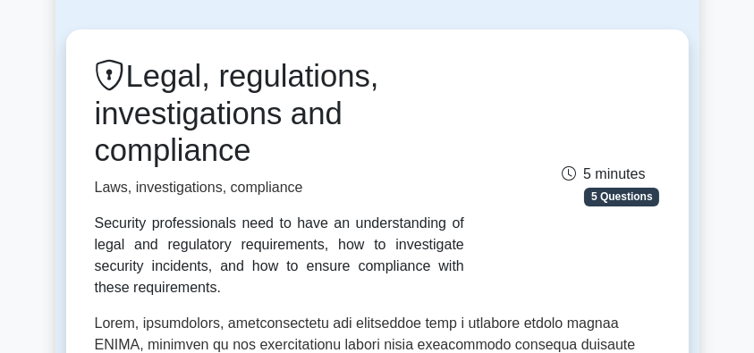
scroll to position [119, 0]
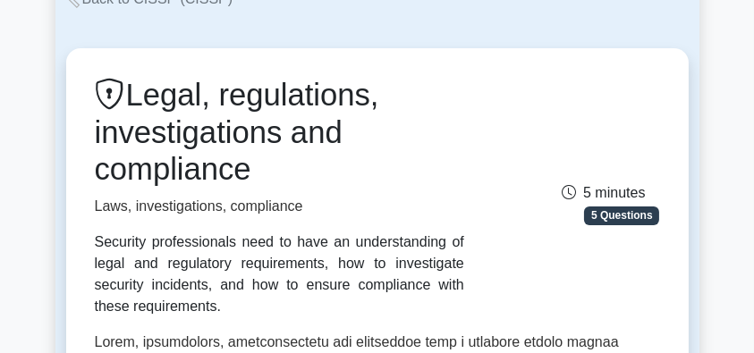
drag, startPoint x: 138, startPoint y: 98, endPoint x: 258, endPoint y: 172, distance: 140.5
click at [258, 172] on h1 "Legal, regulations, investigations and compliance" at bounding box center [279, 133] width 369 height 112
copy h1 "Legal, regulations, investigations and compliance"
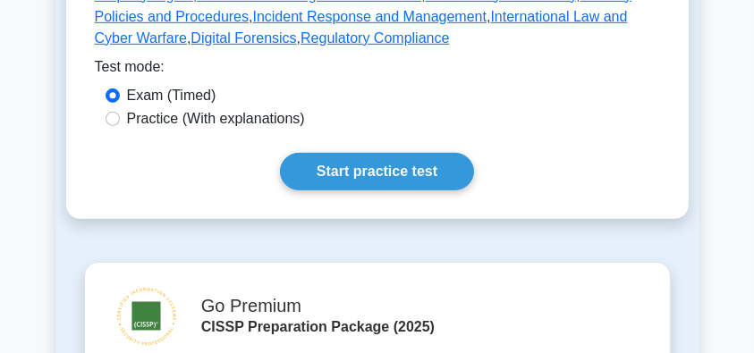
scroll to position [1013, 0]
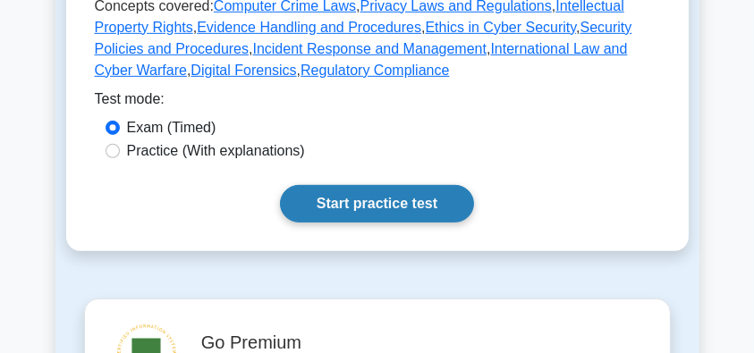
click at [407, 185] on link "Start practice test" at bounding box center [377, 204] width 194 height 38
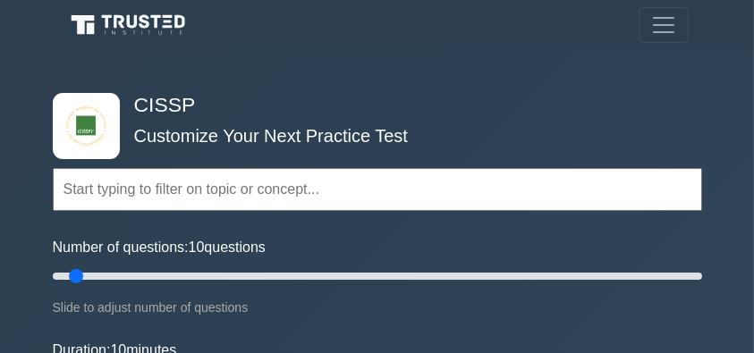
scroll to position [2941, 0]
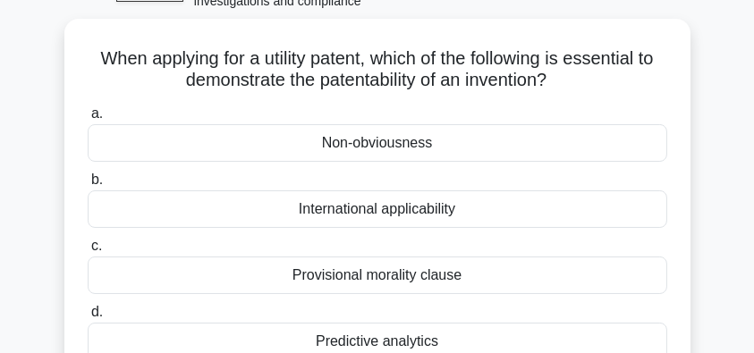
scroll to position [119, 0]
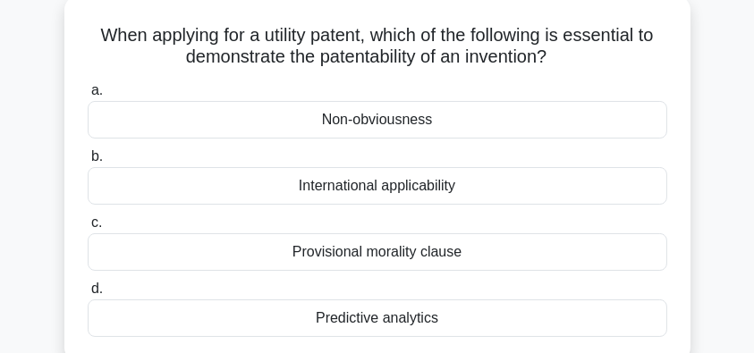
click at [393, 125] on div "Non-obviousness" at bounding box center [378, 120] width 580 height 38
click at [88, 97] on input "a. Non-obviousness" at bounding box center [88, 91] width 0 height 12
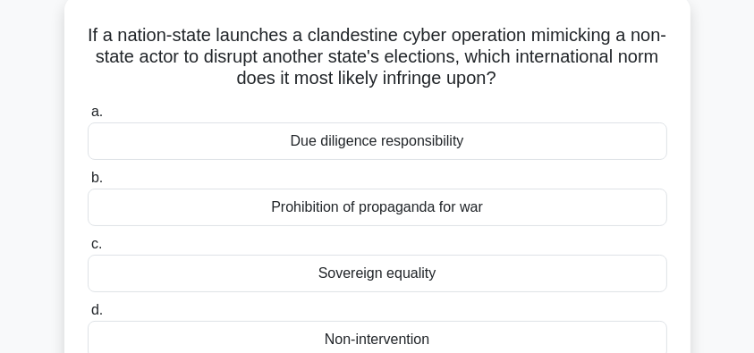
click at [504, 274] on div "Sovereign equality" at bounding box center [378, 274] width 580 height 38
click at [88, 250] on input "c. Sovereign equality" at bounding box center [88, 245] width 0 height 12
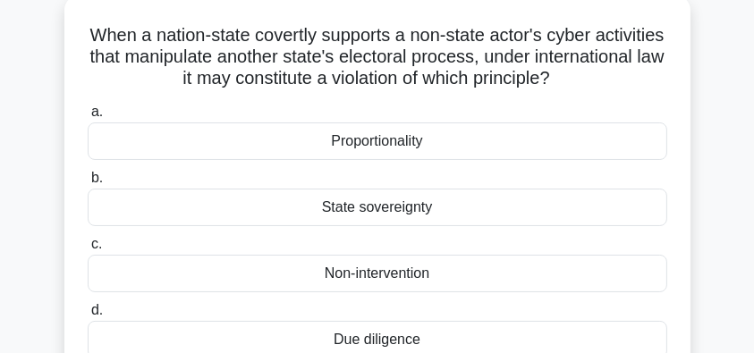
click at [443, 272] on div "Non-intervention" at bounding box center [378, 274] width 580 height 38
click at [88, 250] on input "c. Non-intervention" at bounding box center [88, 245] width 0 height 12
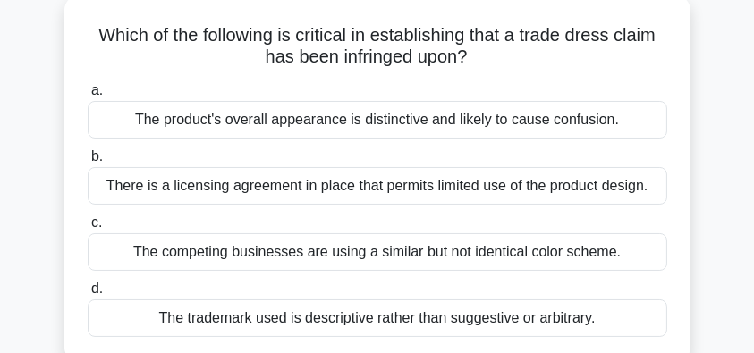
click at [560, 127] on div "The product's overall appearance is distinctive and likely to cause confusion." at bounding box center [378, 120] width 580 height 38
click at [88, 97] on input "a. The product's overall appearance is distinctive and likely to cause confusio…" at bounding box center [88, 91] width 0 height 12
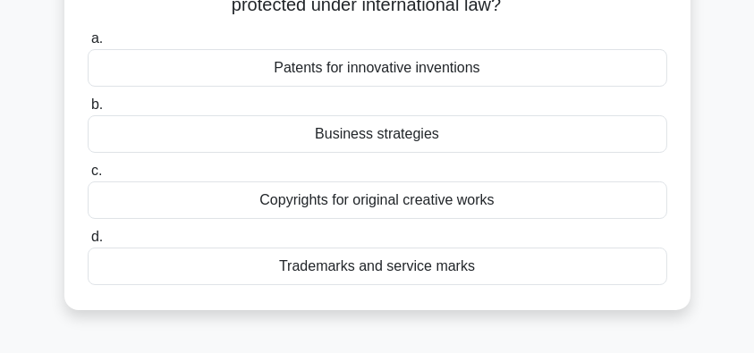
scroll to position [179, 0]
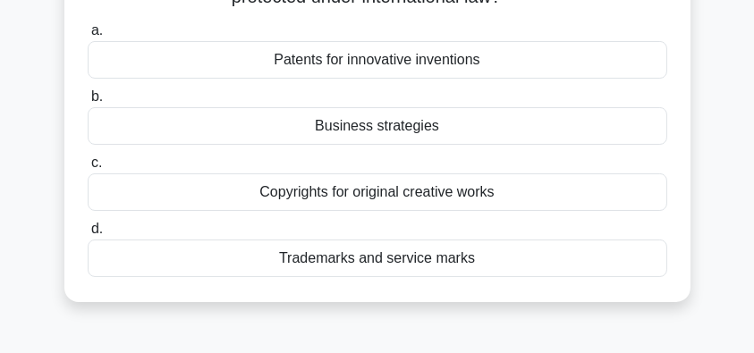
click at [502, 131] on div "Business strategies" at bounding box center [378, 126] width 580 height 38
click at [88, 103] on input "b. Business strategies" at bounding box center [88, 97] width 0 height 12
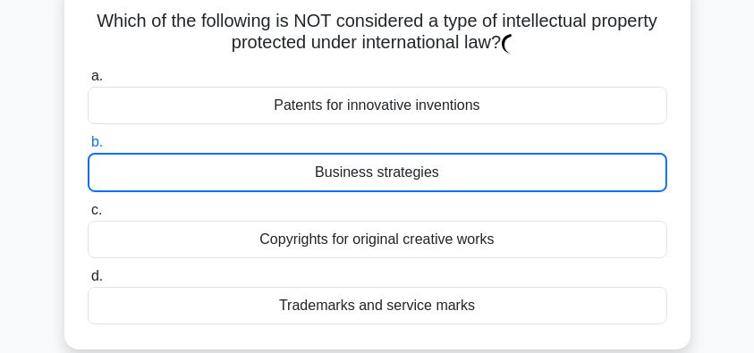
scroll to position [119, 0]
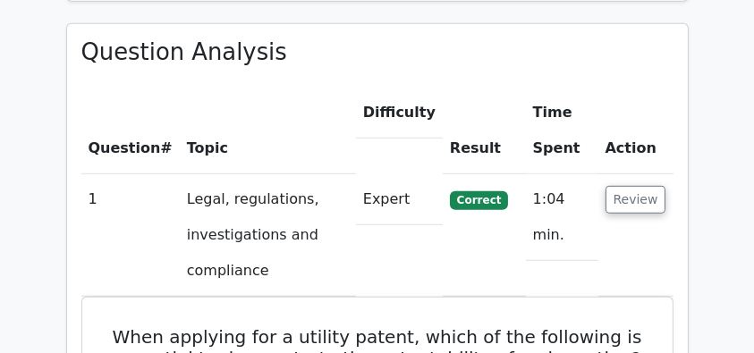
scroll to position [1311, 0]
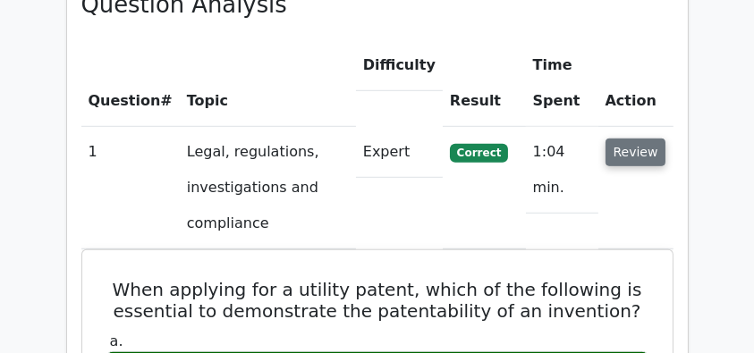
click at [639, 139] on button "Review" at bounding box center [636, 153] width 61 height 28
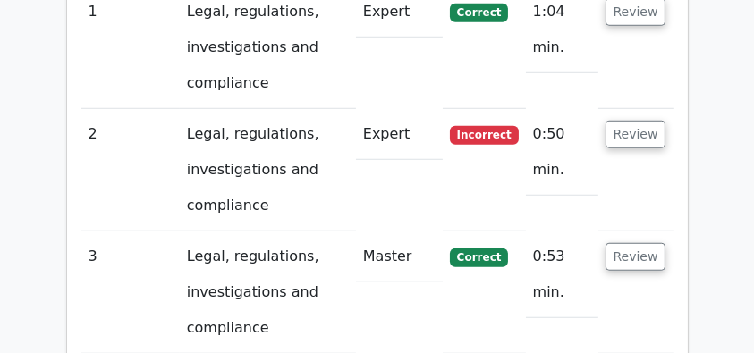
scroll to position [1371, 0]
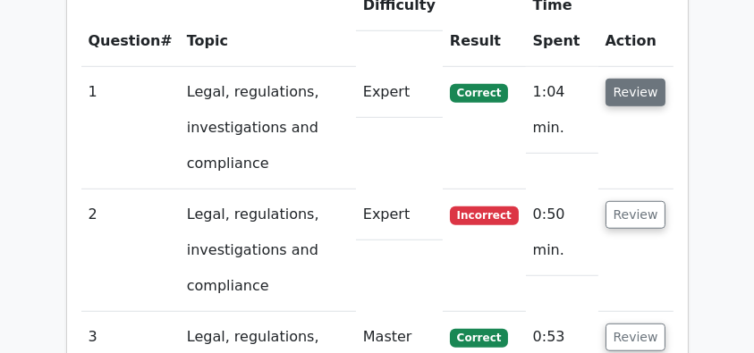
click at [641, 79] on button "Review" at bounding box center [636, 93] width 61 height 28
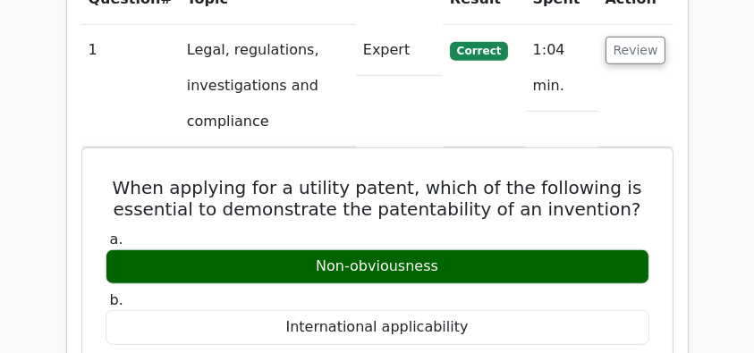
scroll to position [1490, 0]
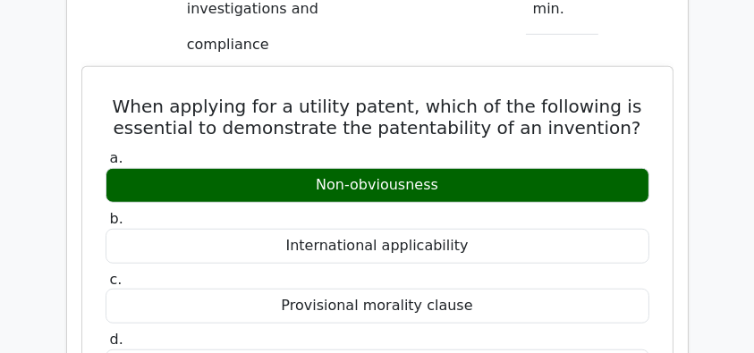
drag, startPoint x: 122, startPoint y: 64, endPoint x: 493, endPoint y: 190, distance: 391.7
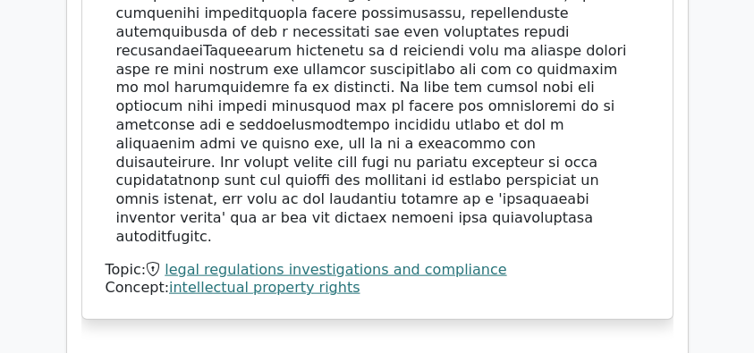
scroll to position [2087, 0]
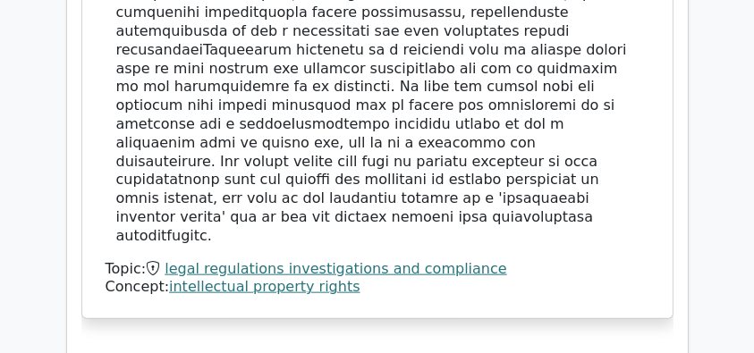
click at [597, 140] on div at bounding box center [377, 50] width 522 height 391
copy div "When applying for a utility patent, which of the following is essential to demo…"
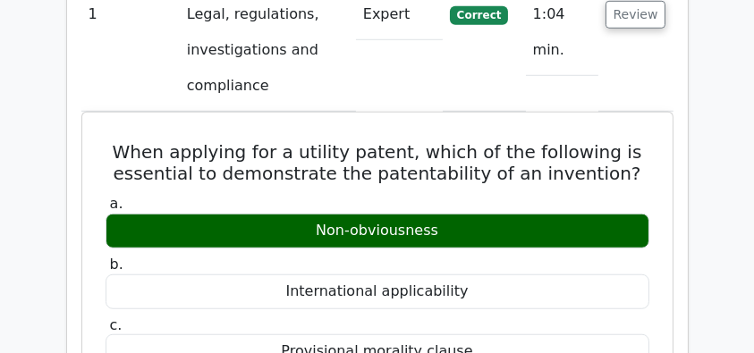
scroll to position [1311, 0]
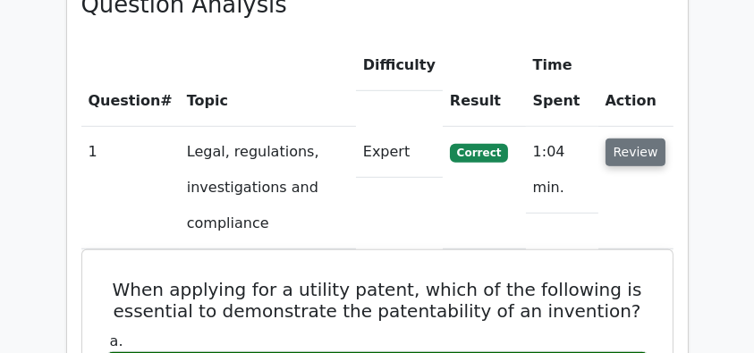
click at [623, 139] on button "Review" at bounding box center [636, 153] width 61 height 28
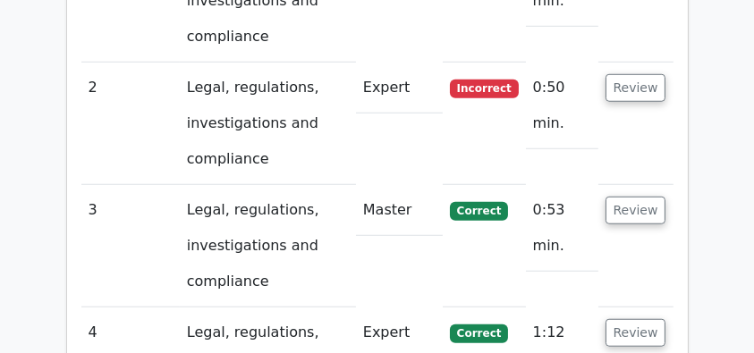
scroll to position [1431, 0]
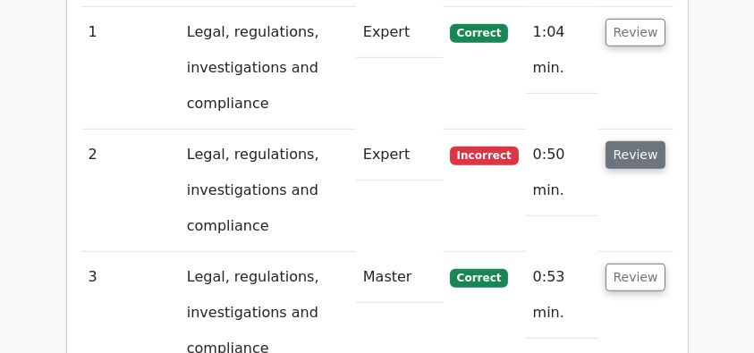
click at [631, 141] on button "Review" at bounding box center [636, 155] width 61 height 28
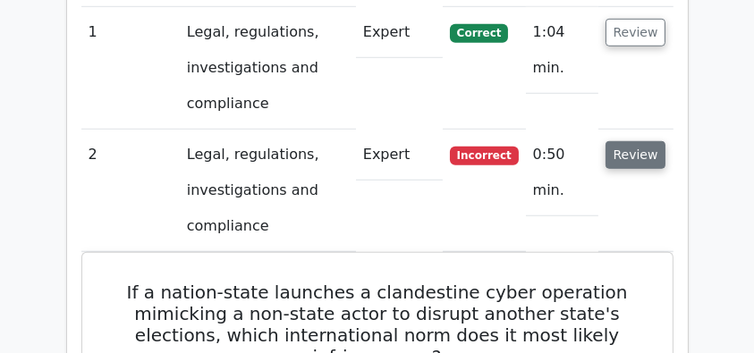
click at [653, 141] on button "Review" at bounding box center [636, 155] width 61 height 28
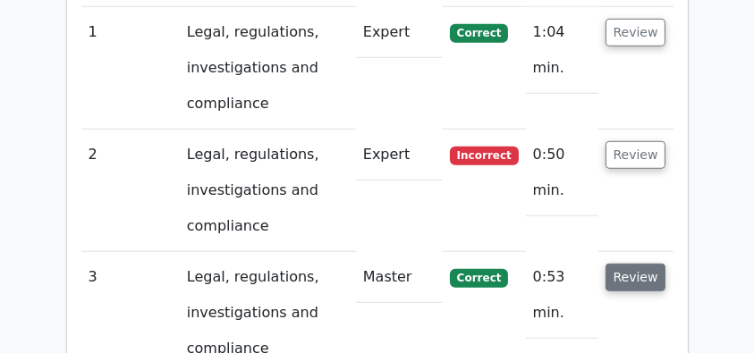
click at [640, 264] on button "Review" at bounding box center [636, 278] width 61 height 28
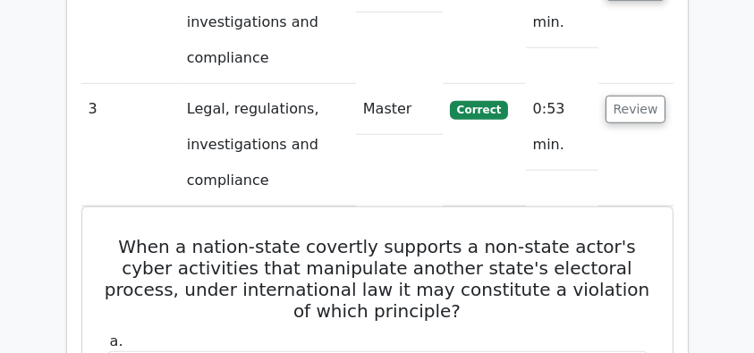
scroll to position [1550, 0]
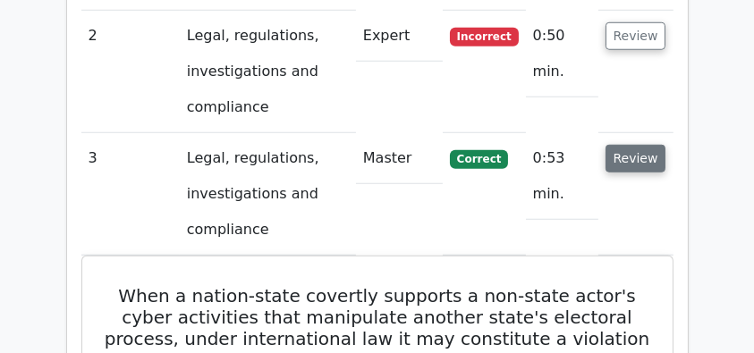
click at [645, 145] on button "Review" at bounding box center [636, 159] width 61 height 28
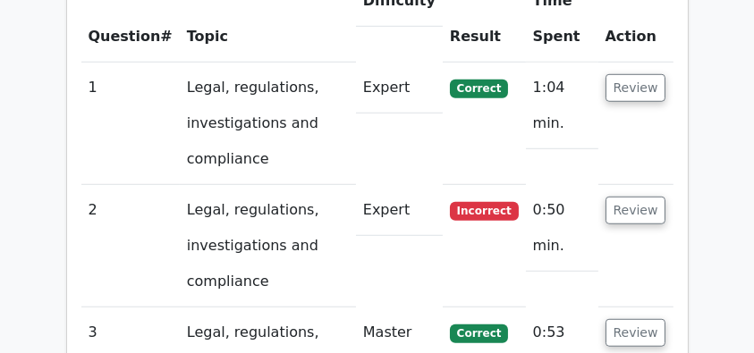
scroll to position [1371, 0]
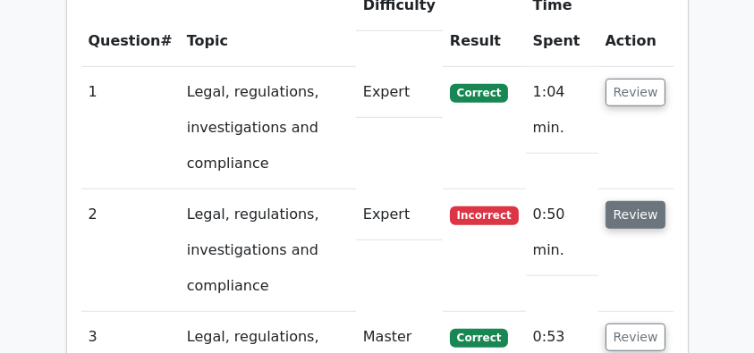
click at [640, 201] on button "Review" at bounding box center [636, 215] width 61 height 28
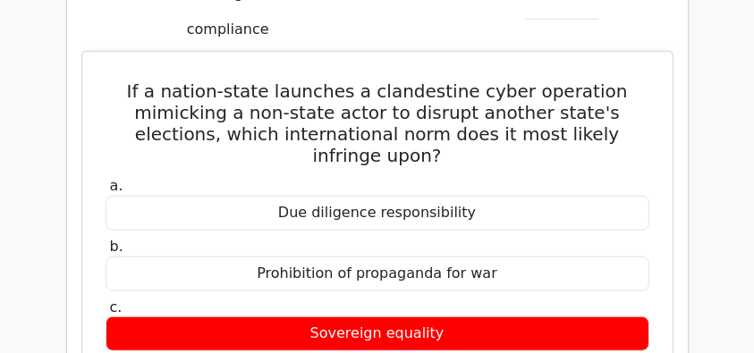
scroll to position [1610, 0]
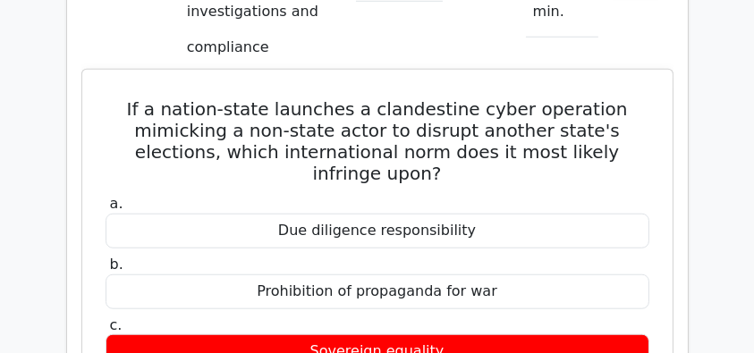
drag, startPoint x: 122, startPoint y: 66, endPoint x: 544, endPoint y: 288, distance: 476.9
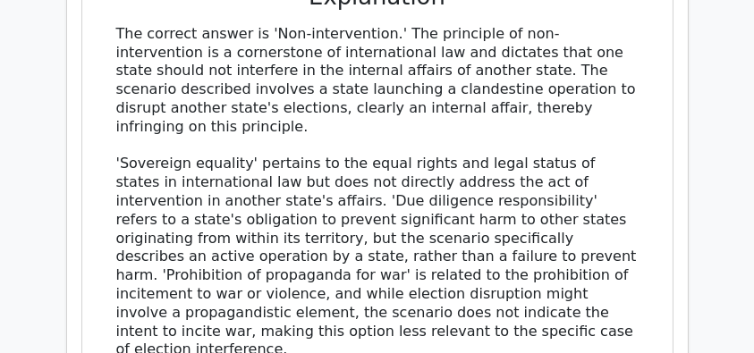
scroll to position [2027, 0]
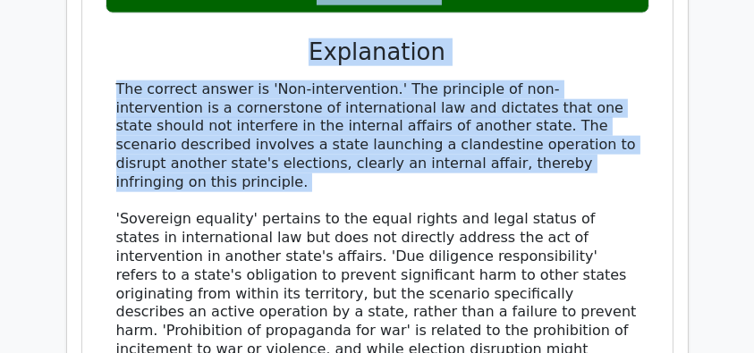
click at [621, 109] on div "The correct answer is 'Non-intervention.' The principle of non-intervention is …" at bounding box center [377, 247] width 522 height 335
copy div "If a nation-state launches a clandestine cyber operation mimicking a non-state …"
